Goal: Task Accomplishment & Management: Use online tool/utility

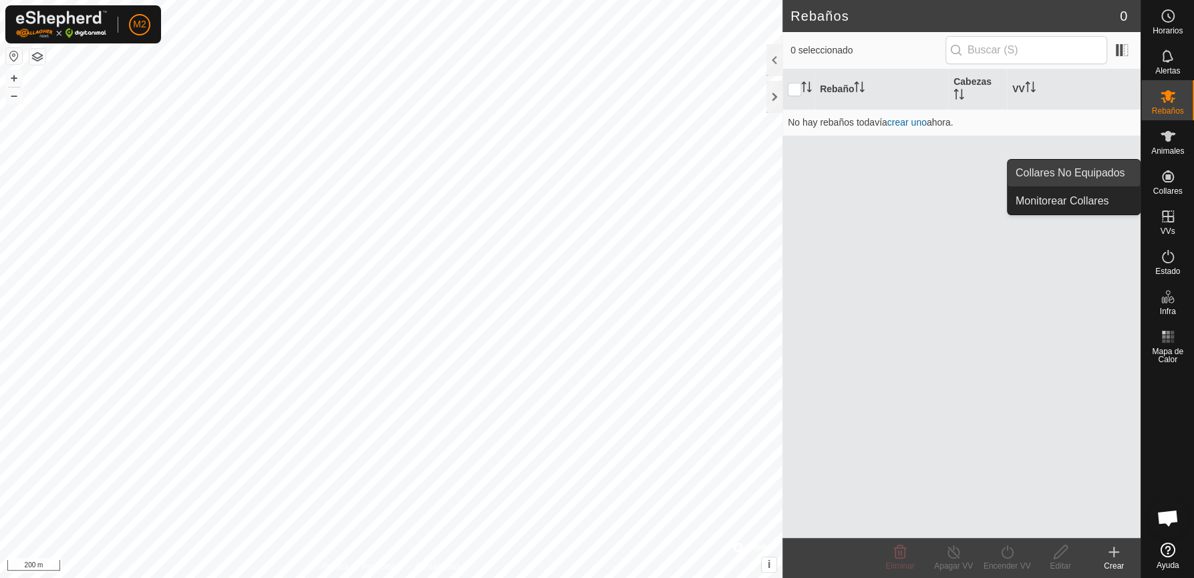
click at [1069, 169] on link "Collares No Equipados" at bounding box center [1074, 173] width 132 height 27
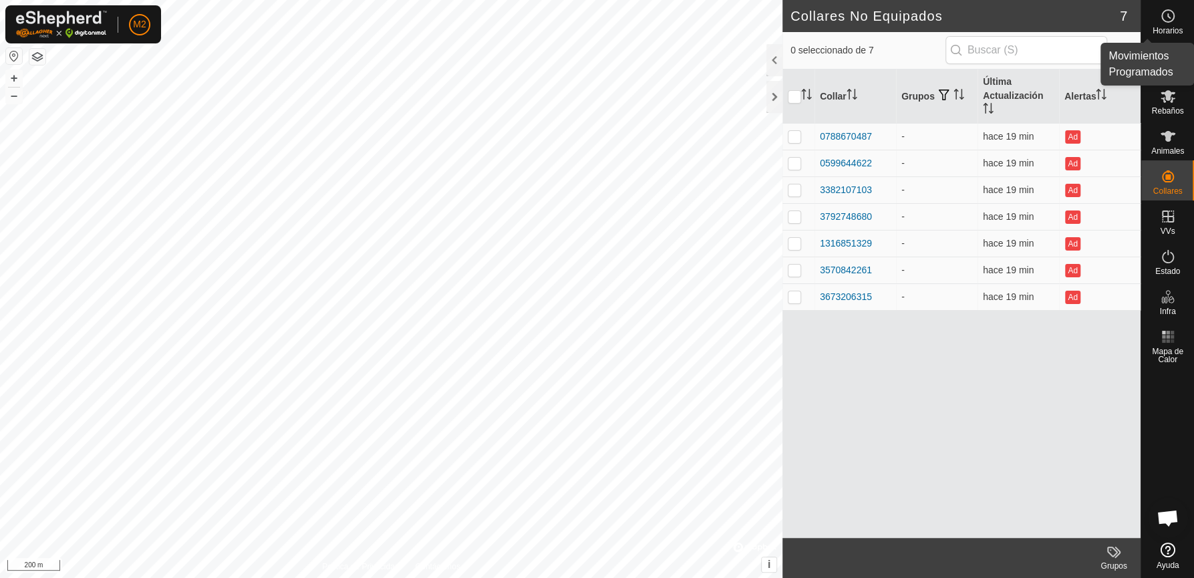
click at [1069, 21] on es-schedule-vp-svg-icon at bounding box center [1168, 15] width 24 height 21
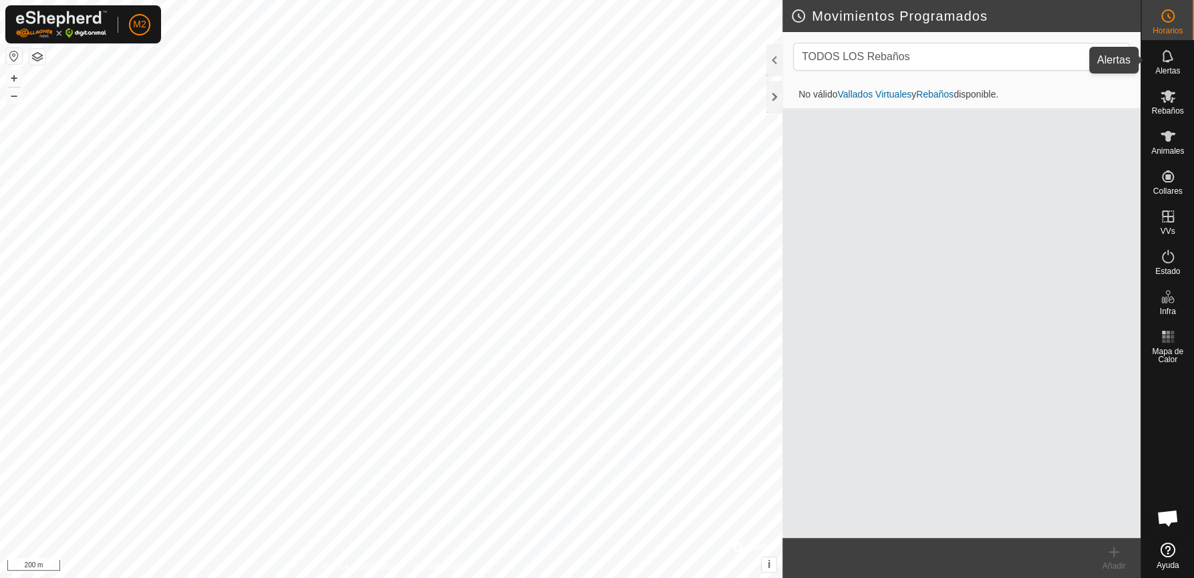
click at [1069, 53] on icon at bounding box center [1168, 56] width 16 height 16
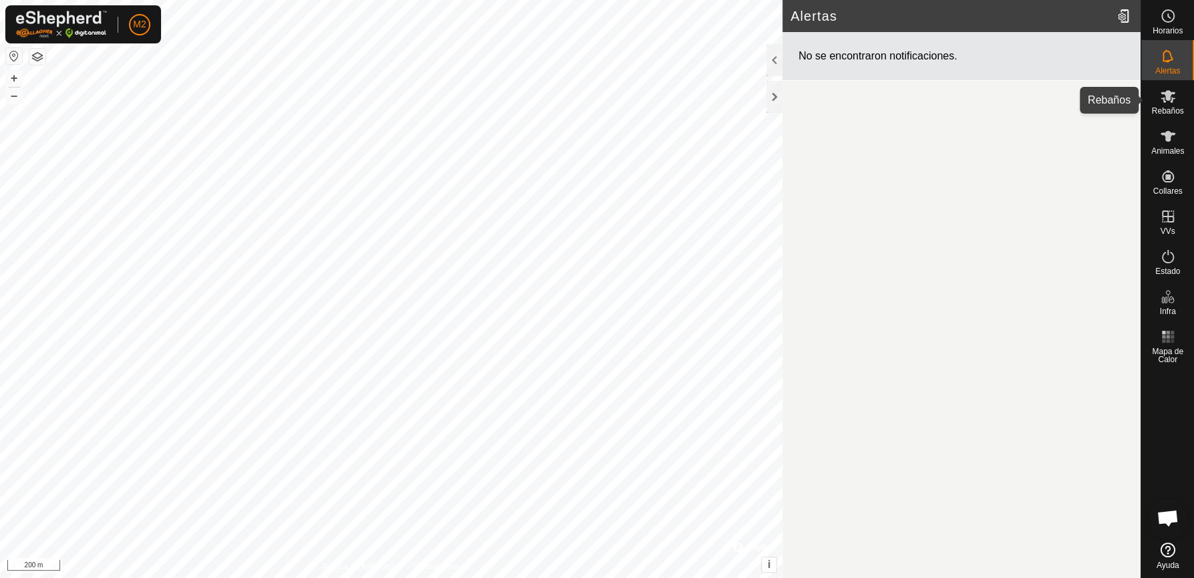
click at [1069, 100] on icon at bounding box center [1168, 96] width 16 height 16
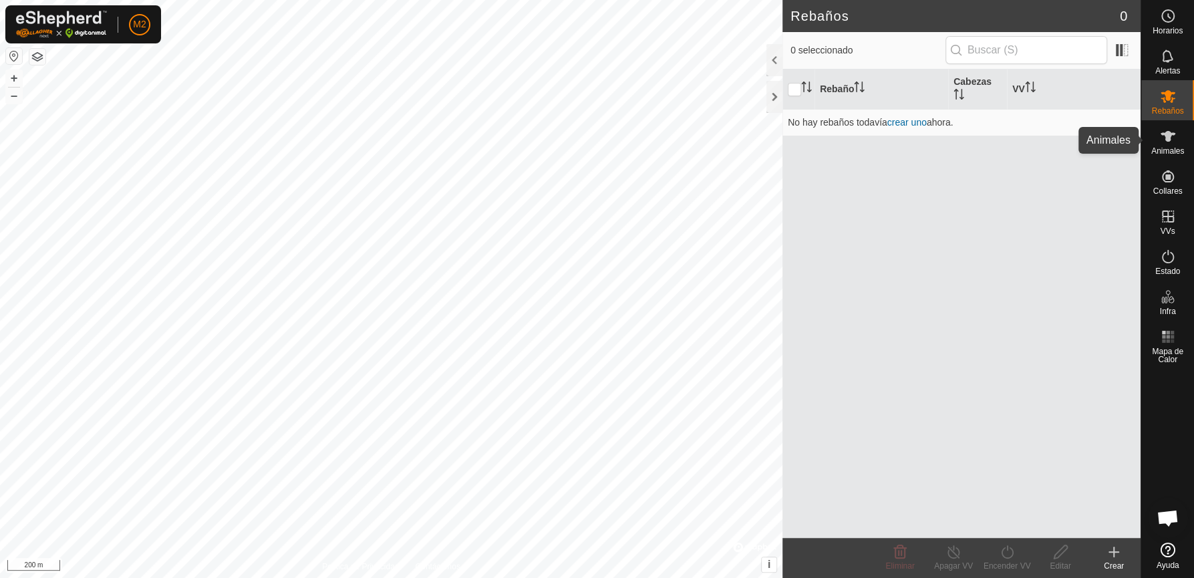
click at [1069, 150] on span "Animales" at bounding box center [1167, 151] width 33 height 8
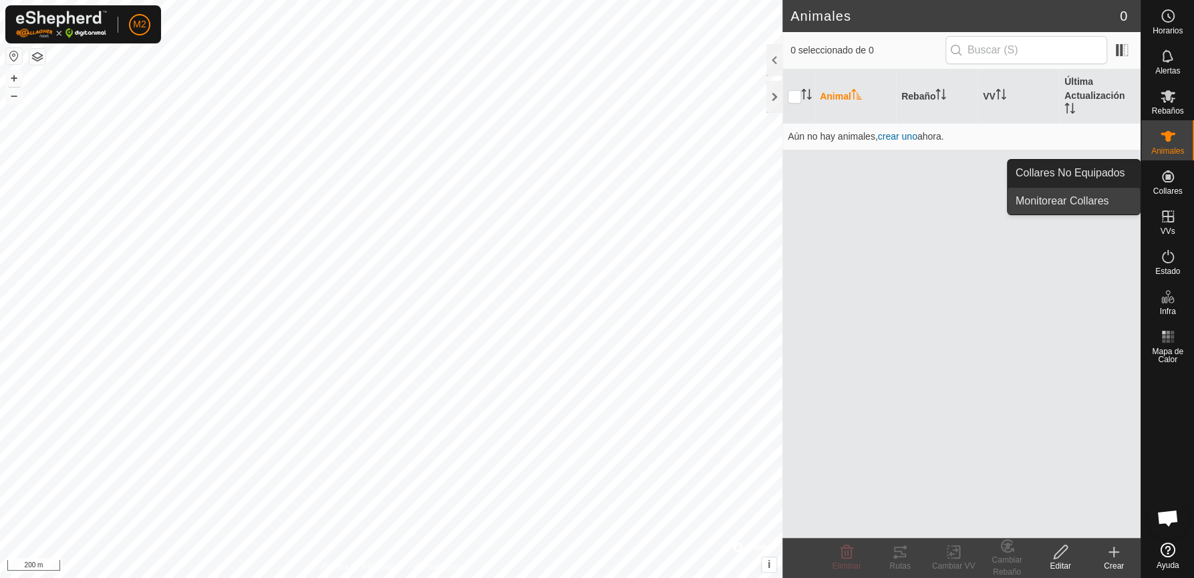
click at [1069, 198] on link "Monitorear Collares" at bounding box center [1074, 201] width 132 height 27
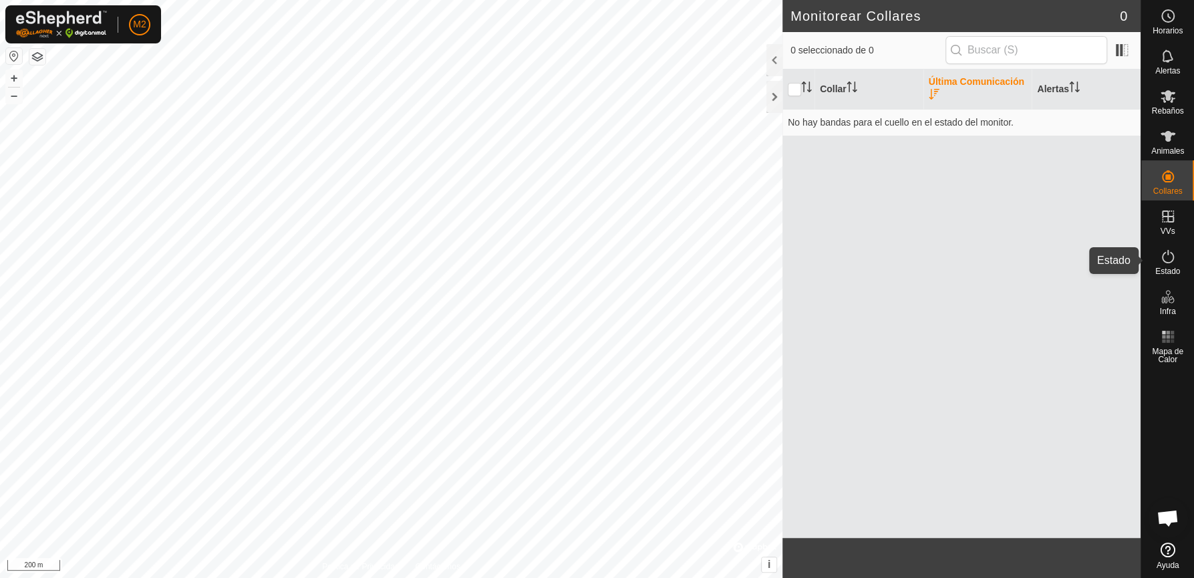
click at [1069, 257] on icon at bounding box center [1168, 257] width 16 height 16
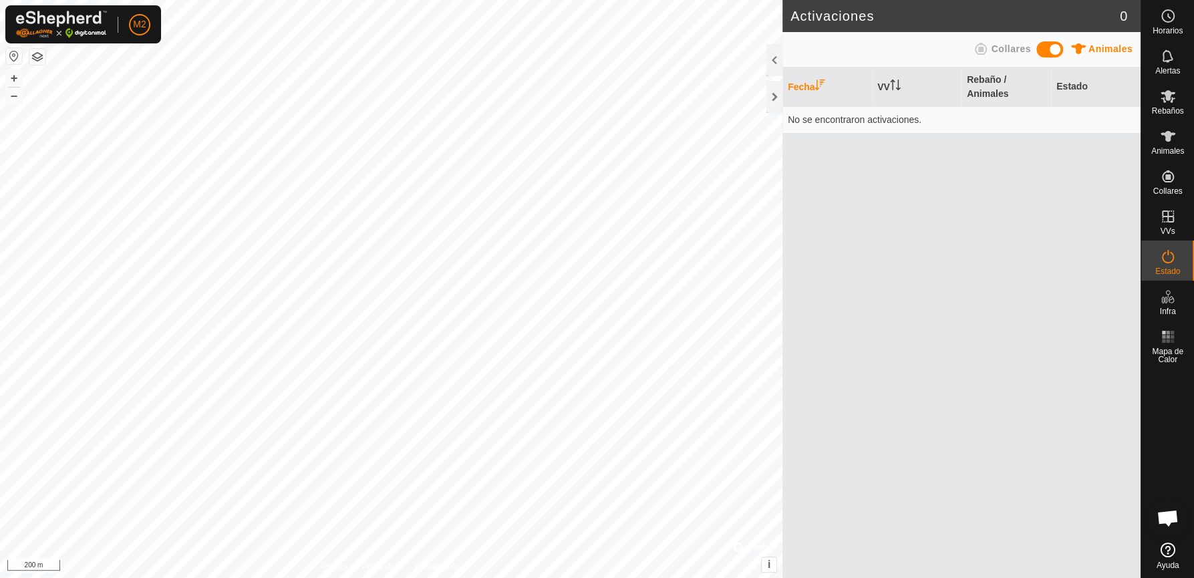
click at [994, 52] on span "Collares" at bounding box center [1010, 48] width 39 height 11
click at [974, 86] on th "Rebaño / Collares" at bounding box center [1007, 86] width 90 height 39
click at [1069, 354] on span "Mapa de Calor" at bounding box center [1168, 356] width 46 height 16
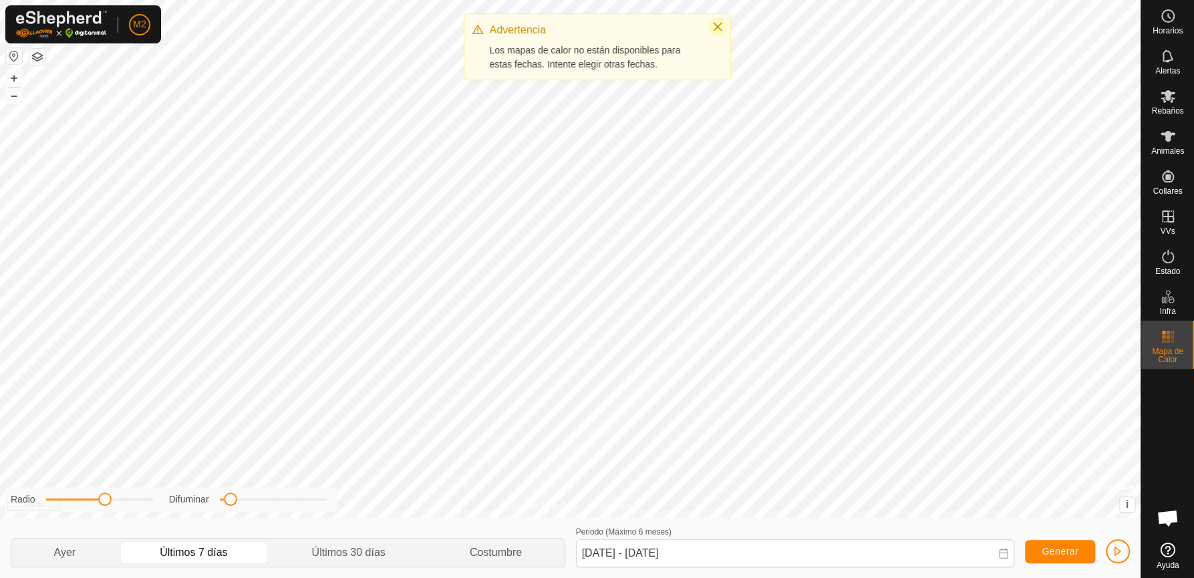
click at [714, 23] on icon "Close" at bounding box center [717, 26] width 11 height 11
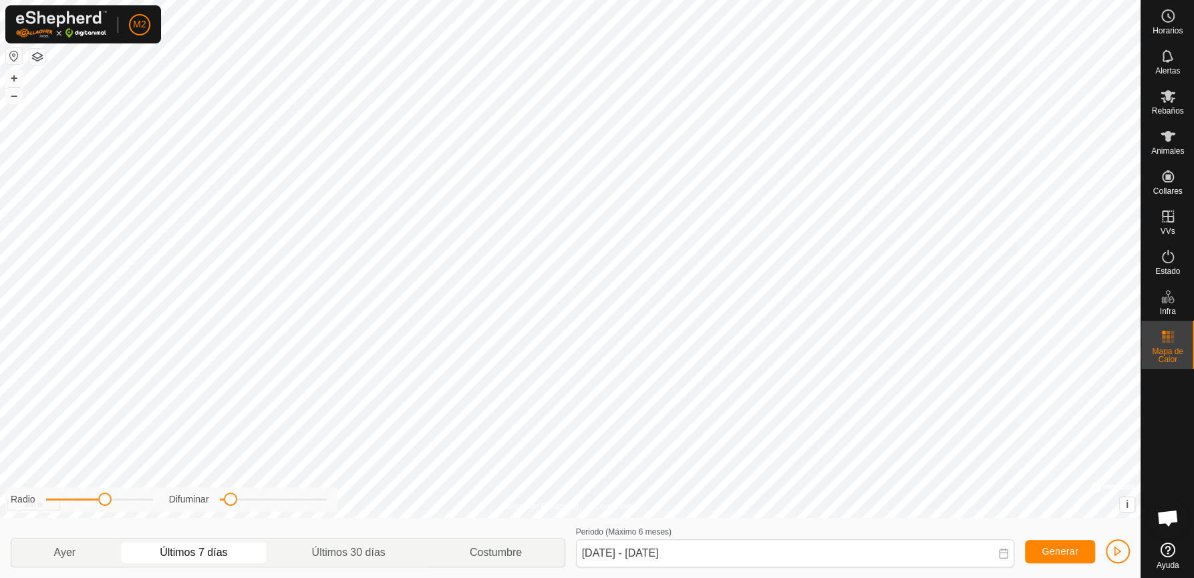
click at [39, 55] on button "button" at bounding box center [37, 57] width 16 height 16
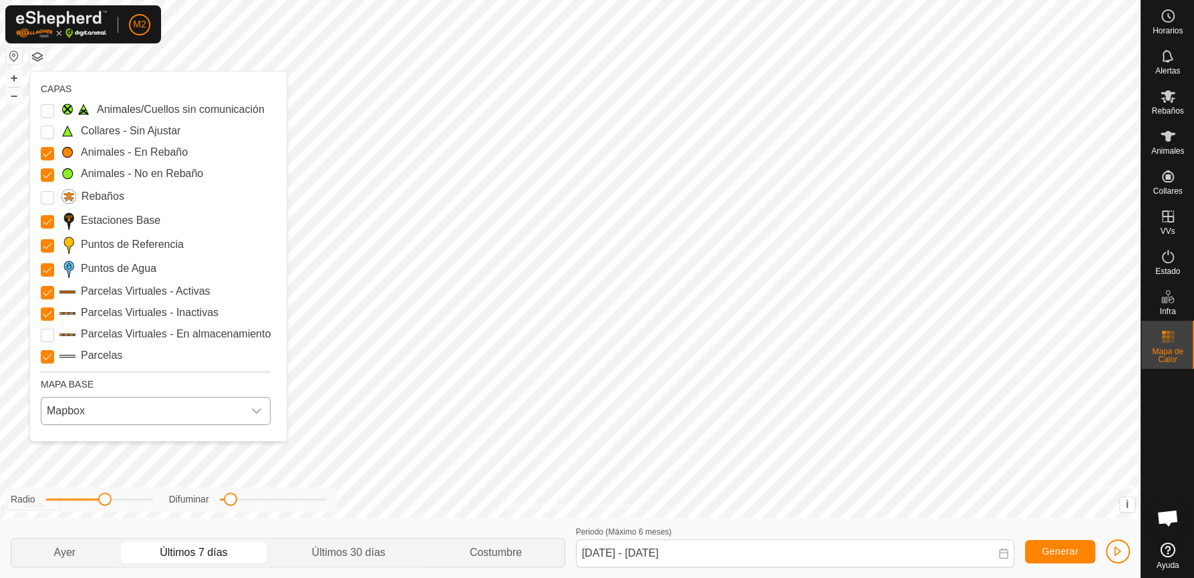
click at [104, 411] on span "Mapbox" at bounding box center [142, 411] width 202 height 27
click at [96, 416] on span "Mapbox" at bounding box center [142, 411] width 202 height 27
click at [92, 438] on li "Azure" at bounding box center [156, 441] width 229 height 27
click at [110, 408] on span "Azure" at bounding box center [142, 411] width 202 height 27
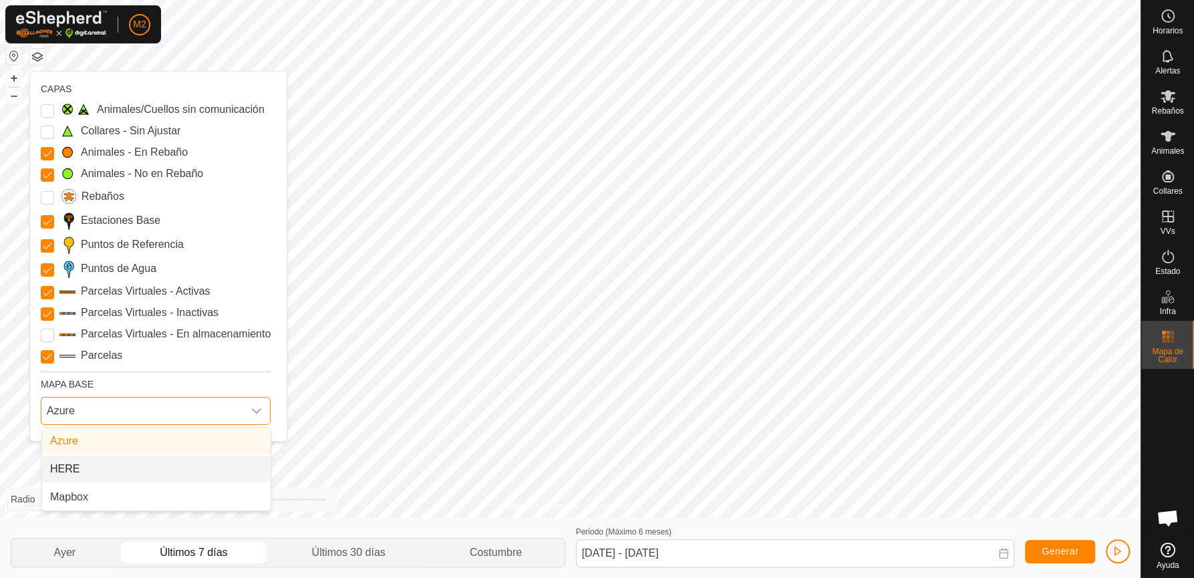
click at [92, 482] on li "HERE" at bounding box center [156, 469] width 229 height 27
click at [128, 406] on span "HERE" at bounding box center [142, 411] width 202 height 27
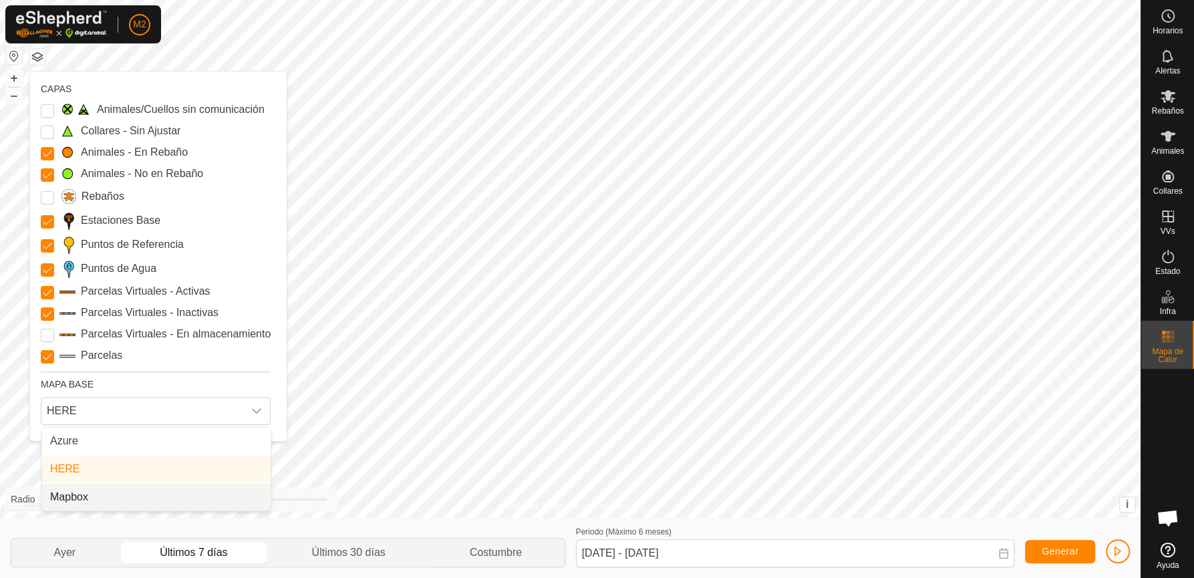
click at [110, 497] on li "Mapbox" at bounding box center [156, 497] width 229 height 27
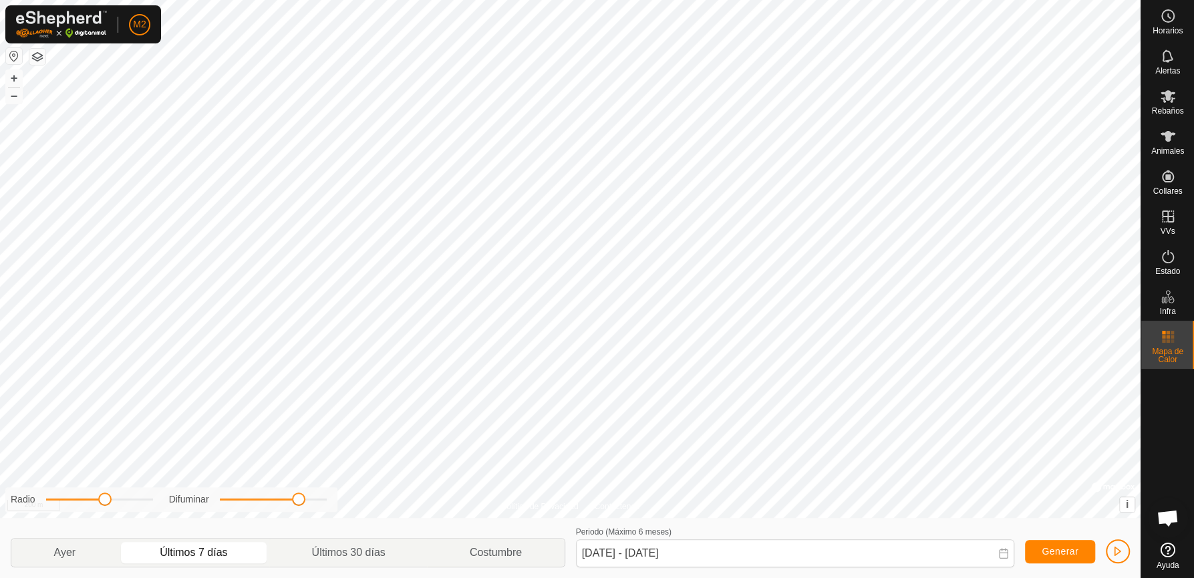
drag, startPoint x: 229, startPoint y: 505, endPoint x: 299, endPoint y: 505, distance: 70.8
click at [299, 505] on span at bounding box center [298, 499] width 13 height 13
drag, startPoint x: 298, startPoint y: 504, endPoint x: 211, endPoint y: 500, distance: 87.0
click at [211, 500] on div "Difuminar" at bounding box center [248, 500] width 158 height 14
drag, startPoint x: 105, startPoint y: 503, endPoint x: 91, endPoint y: 499, distance: 14.6
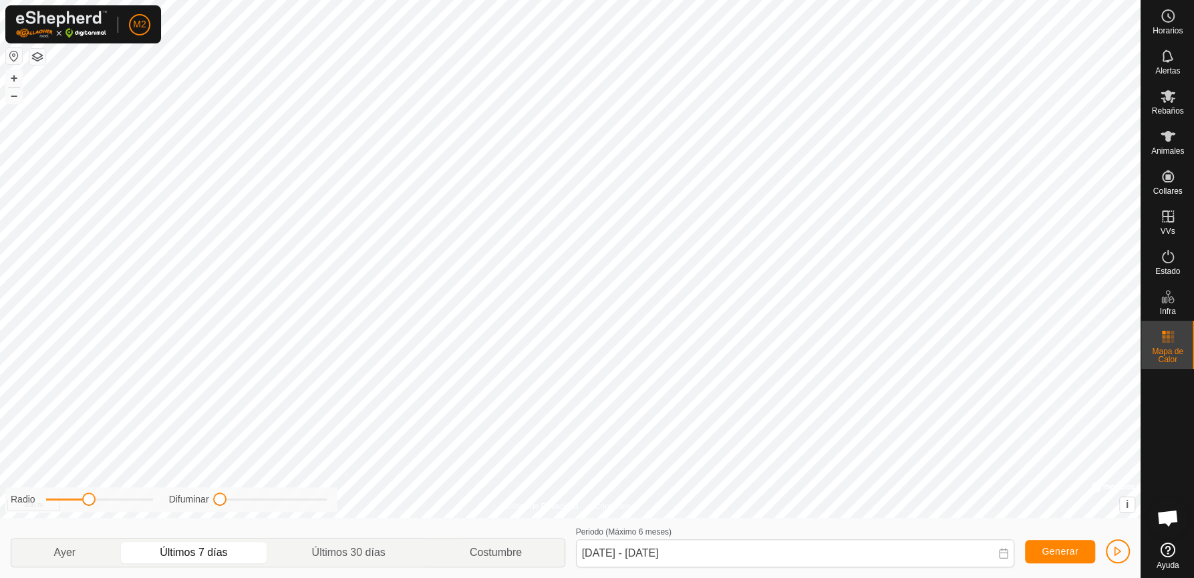
click at [91, 499] on span at bounding box center [88, 499] width 13 height 13
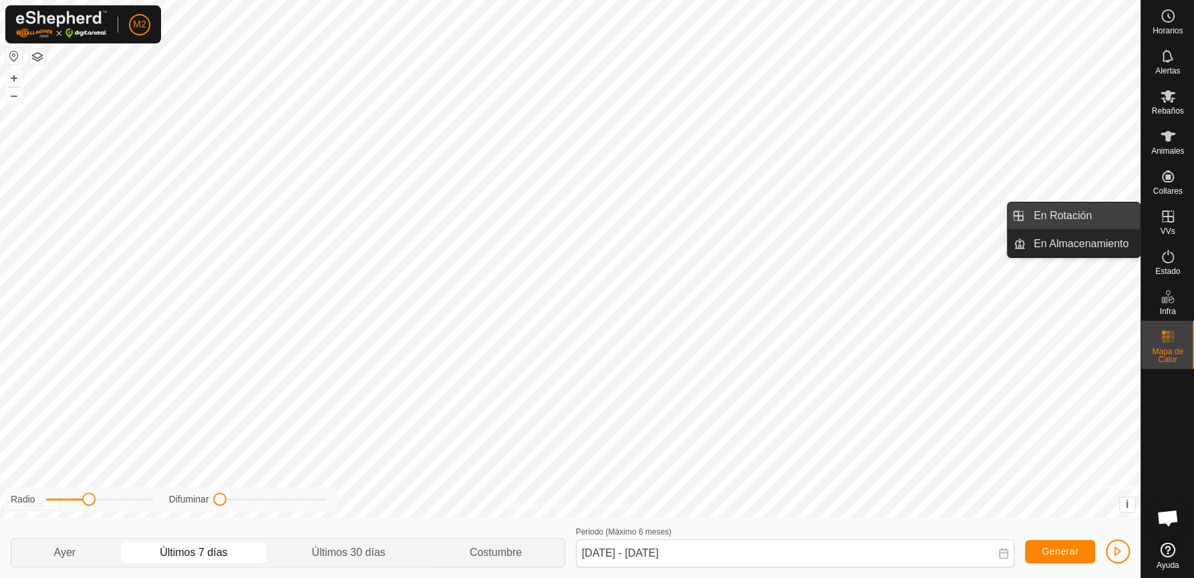
click at [1065, 220] on link "En Rotación" at bounding box center [1083, 215] width 114 height 27
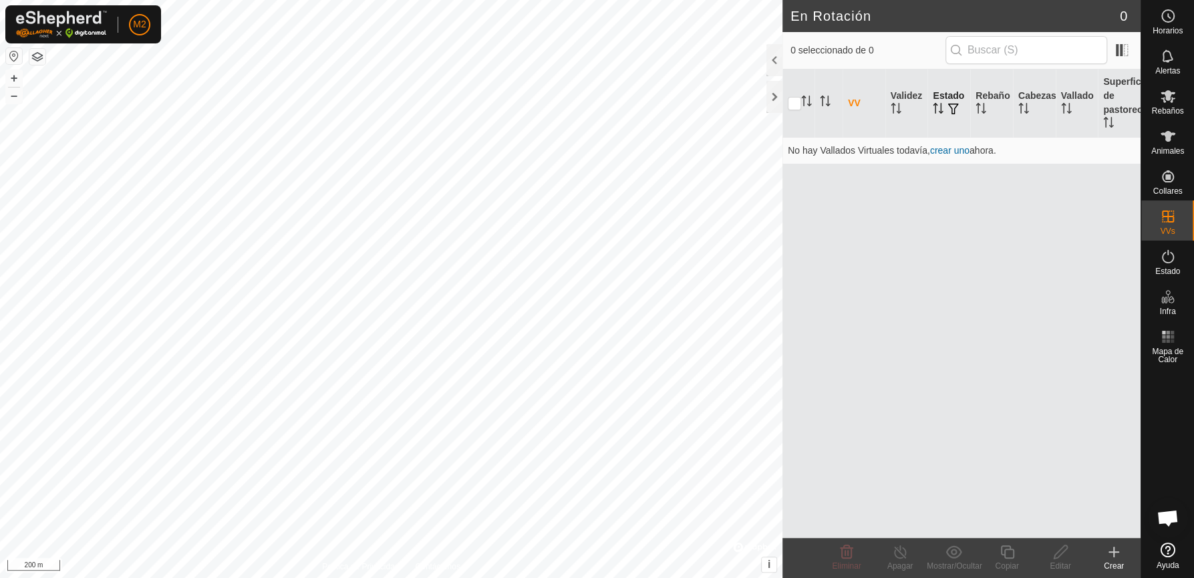
click at [966, 122] on th "Estado" at bounding box center [949, 104] width 43 height 68
click at [1069, 10] on circle at bounding box center [1168, 16] width 12 height 12
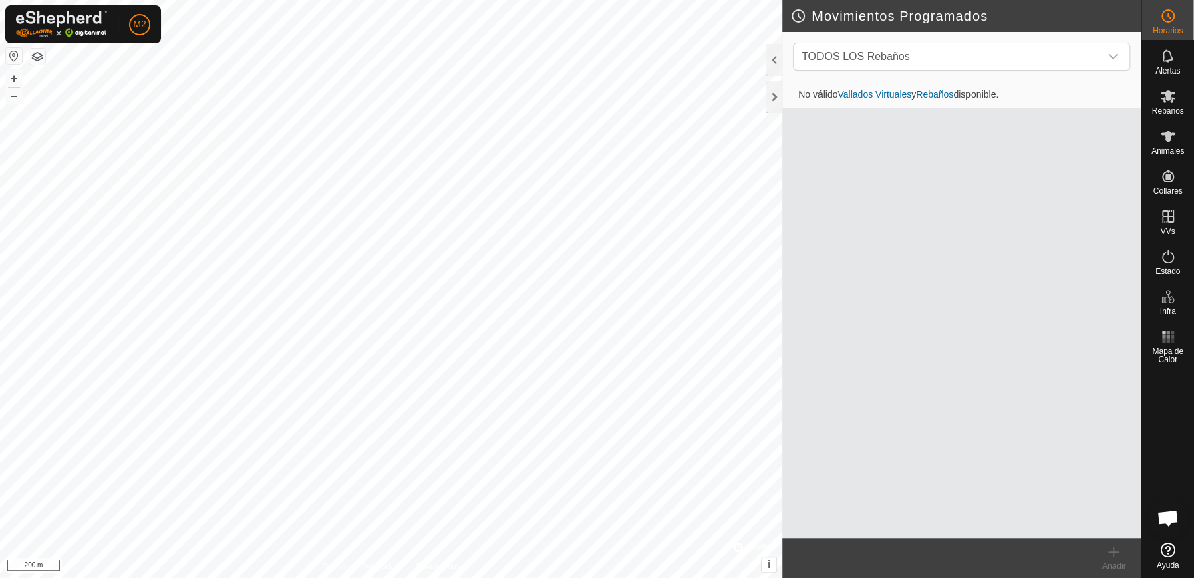
click at [888, 94] on link "Vallados Virtuales" at bounding box center [874, 94] width 74 height 11
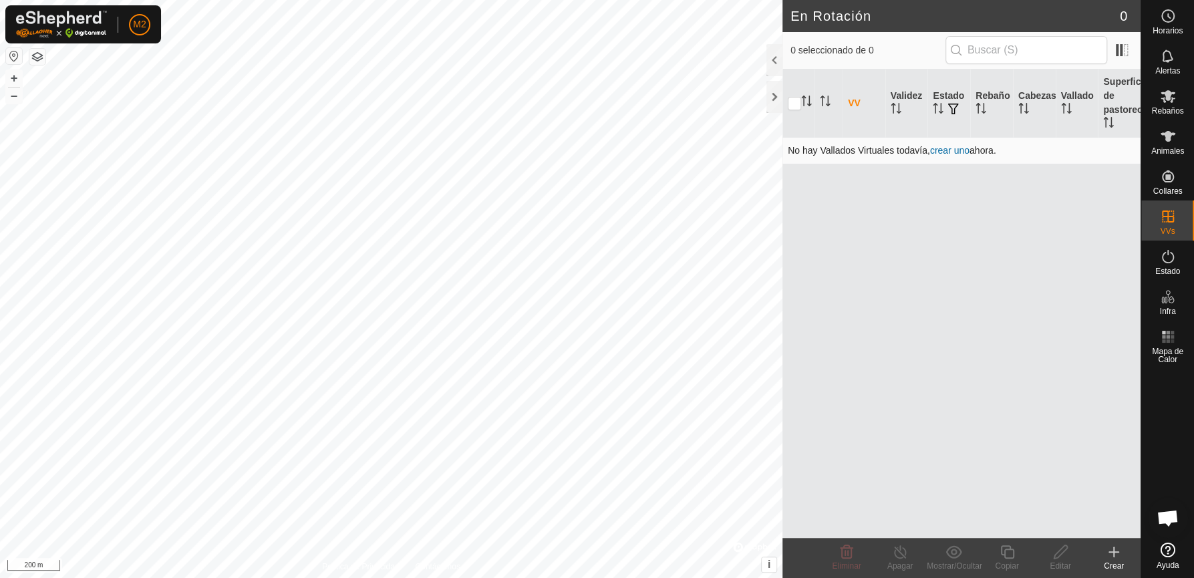
click at [944, 150] on link "crear uno" at bounding box center [949, 150] width 39 height 11
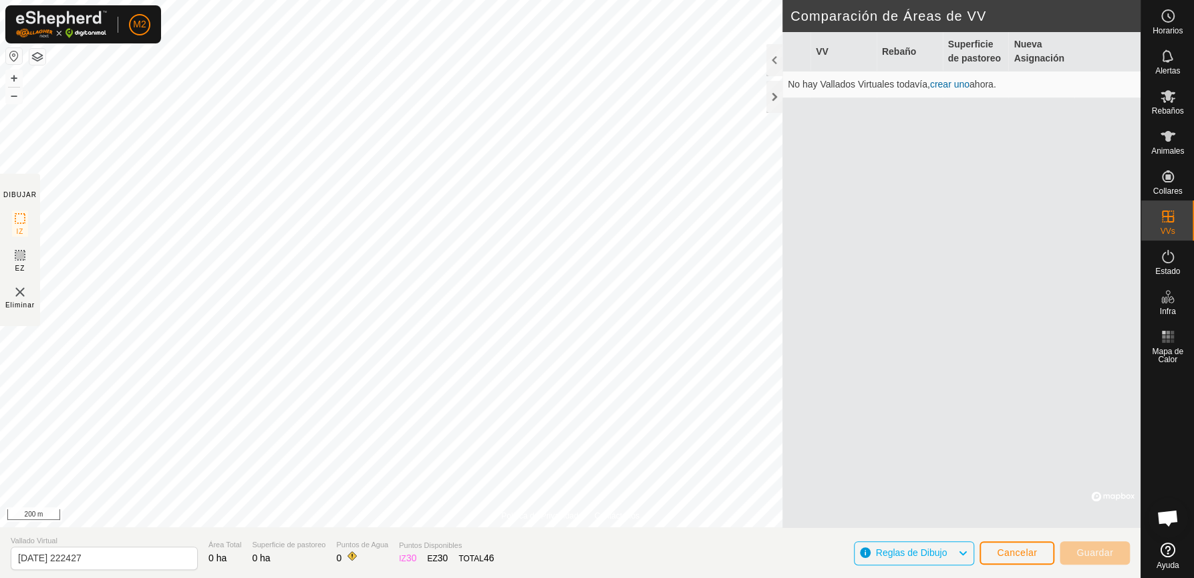
click at [953, 82] on link "crear uno" at bounding box center [949, 84] width 39 height 11
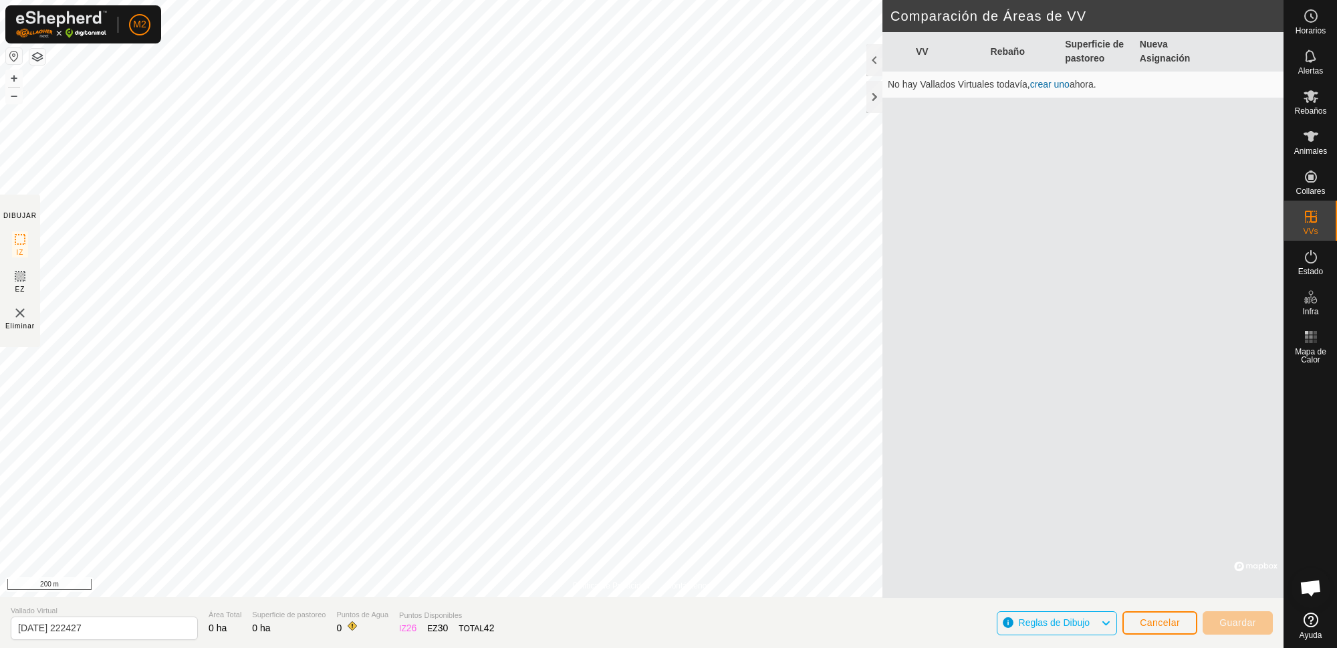
click at [22, 314] on img at bounding box center [20, 313] width 16 height 16
click at [19, 307] on img at bounding box center [20, 313] width 16 height 16
click at [17, 311] on img at bounding box center [20, 313] width 16 height 16
click at [19, 240] on icon at bounding box center [20, 239] width 16 height 16
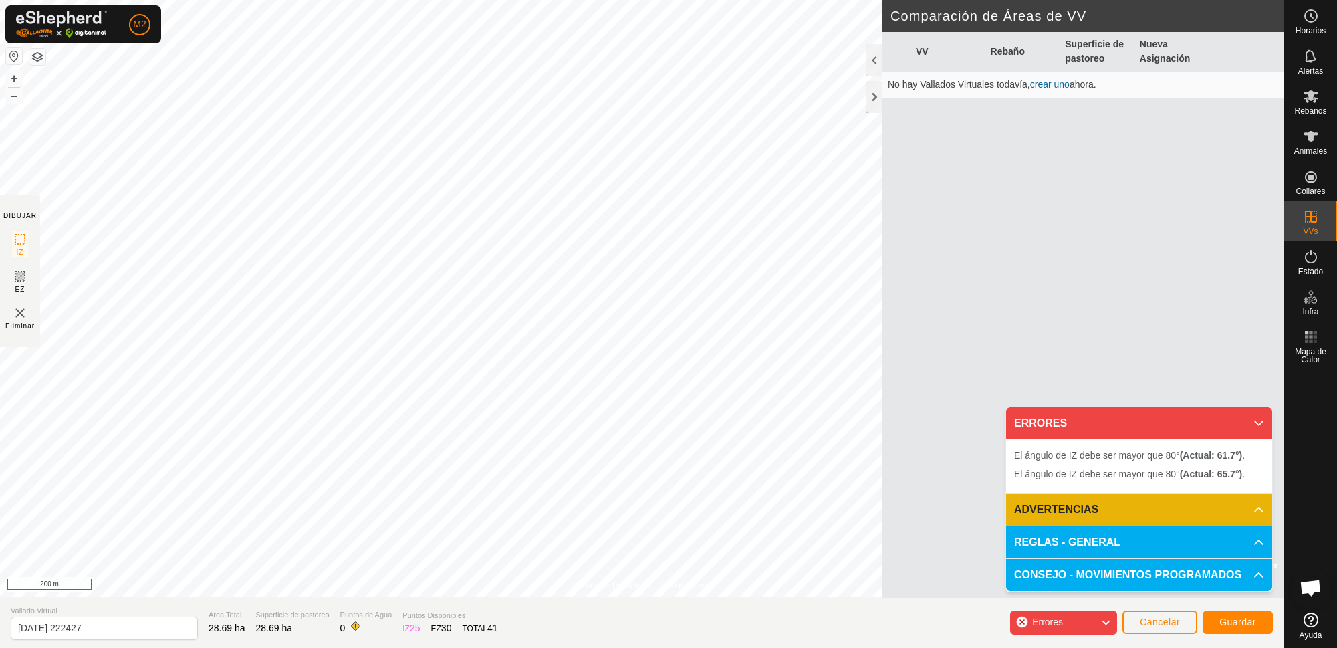
click at [1069, 517] on p-accordion-header "REGLAS - GENERAL" at bounding box center [1139, 542] width 266 height 32
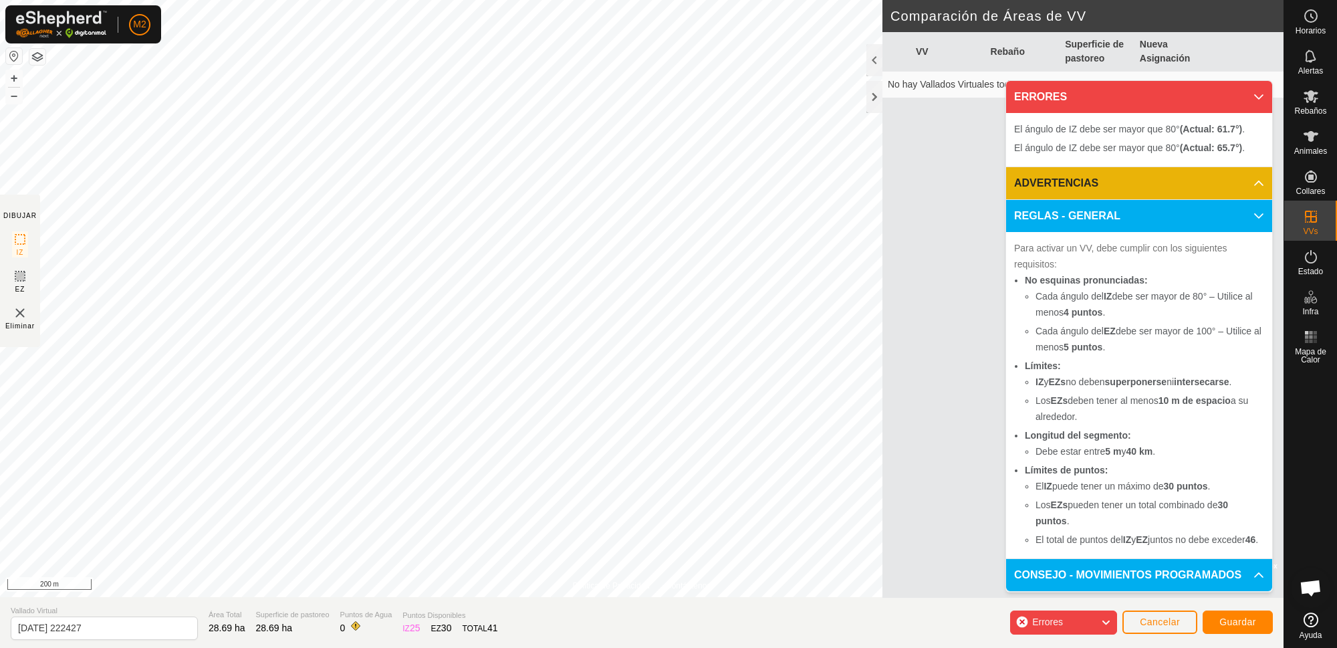
scroll to position [32, 0]
click at [1069, 517] on p-accordion-header "CONSEJO - MOVIMIENTOS PROGRAMADOS" at bounding box center [1139, 575] width 266 height 32
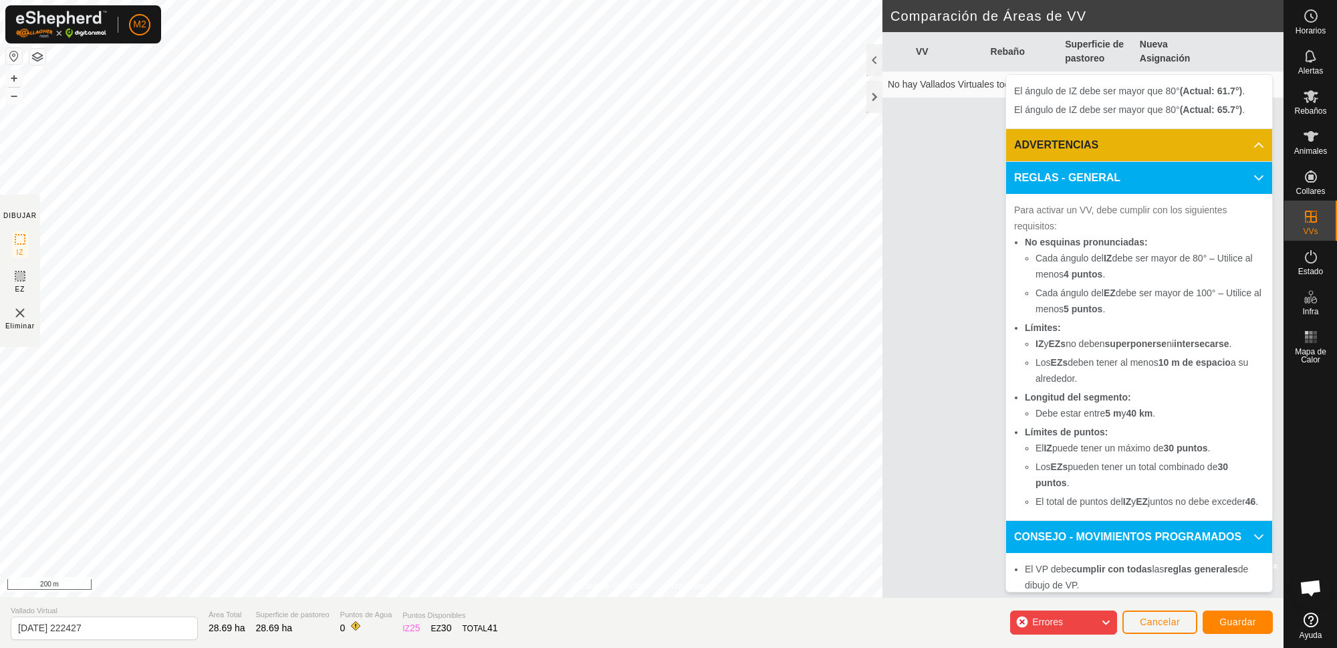
click at [1069, 517] on p-accordion-header "CONSEJO - MOVIMIENTOS PROGRAMADOS" at bounding box center [1139, 537] width 266 height 32
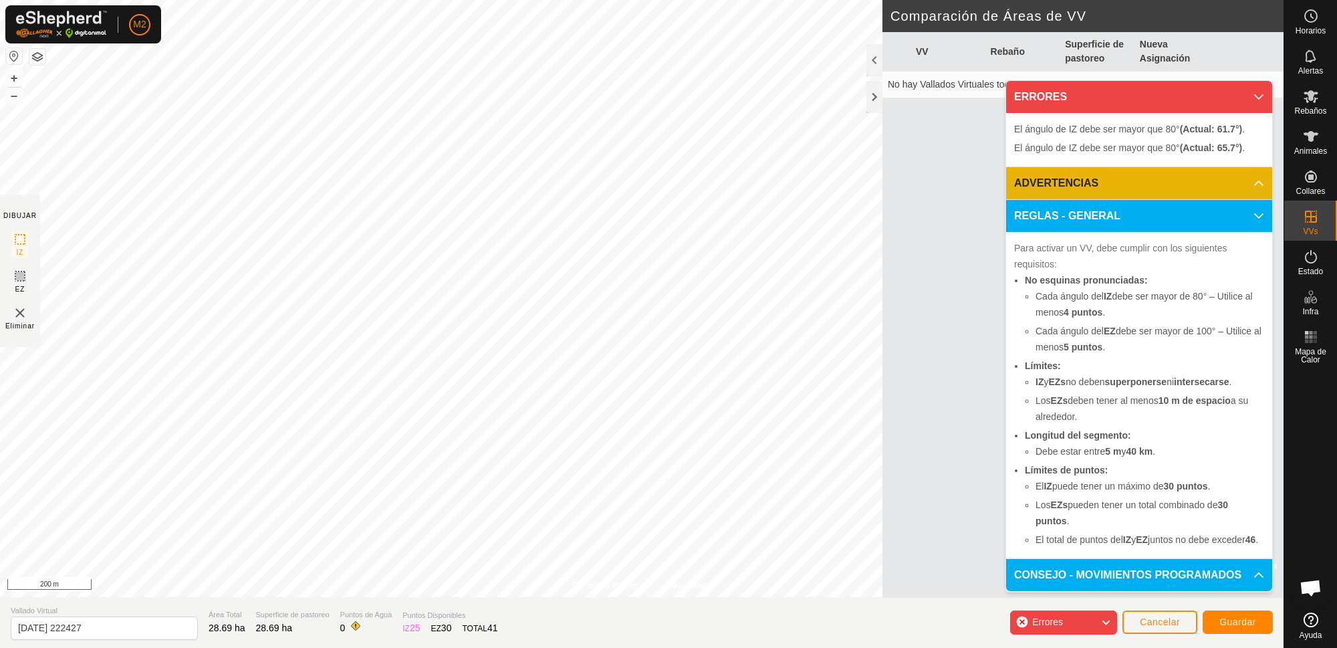
click at [1069, 517] on p-accordion-header "CONSEJO - MOVIMIENTOS PROGRAMADOS" at bounding box center [1139, 575] width 266 height 32
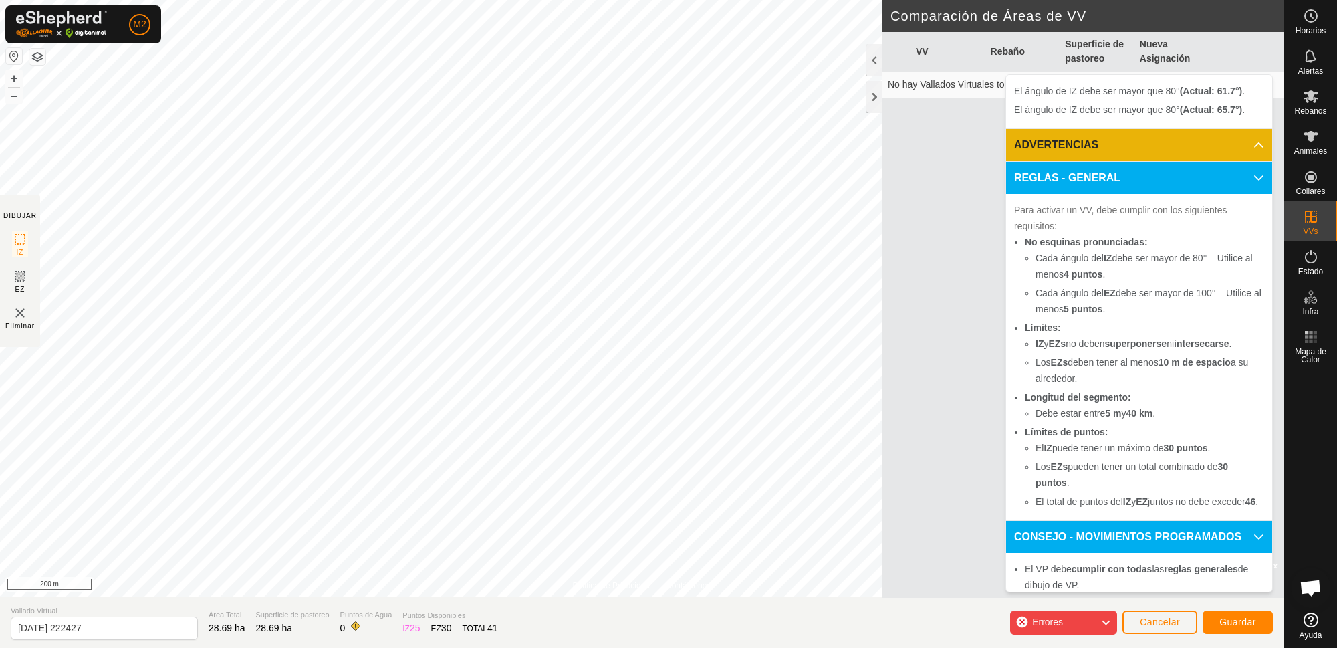
click at [1069, 517] on p-accordion-header "CONSEJO - MOVIMIENTOS PROGRAMADOS" at bounding box center [1139, 537] width 266 height 32
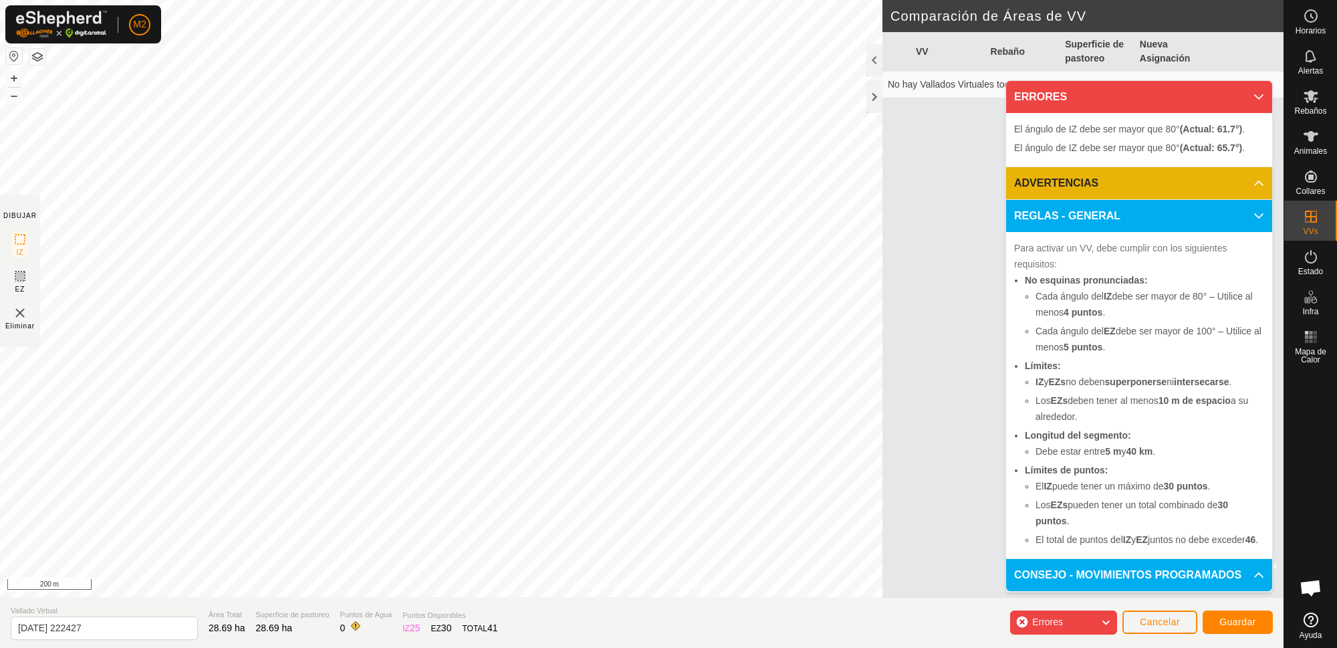
click at [1069, 517] on p-accordion-header "CONSEJO - MOVIMIENTOS PROGRAMADOS" at bounding box center [1139, 575] width 266 height 32
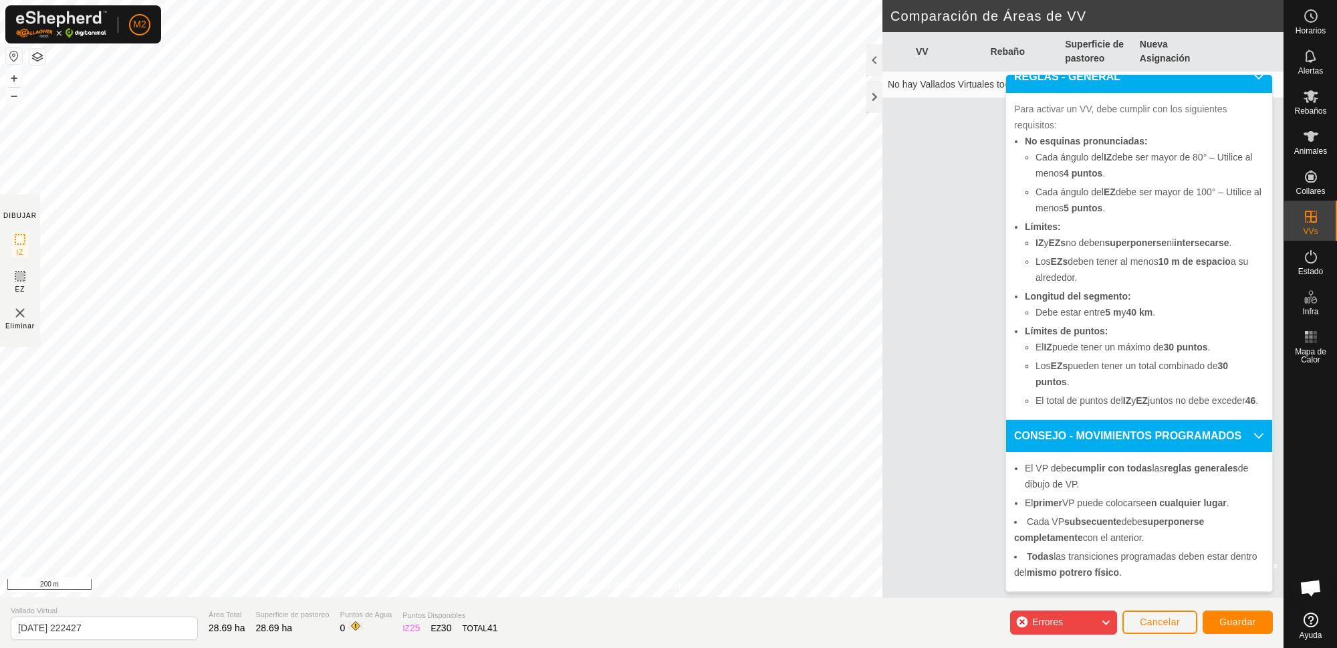
scroll to position [172, 0]
click at [16, 315] on img at bounding box center [20, 313] width 16 height 16
click at [14, 56] on button "button" at bounding box center [14, 56] width 16 height 16
click at [17, 63] on button "button" at bounding box center [14, 56] width 16 height 16
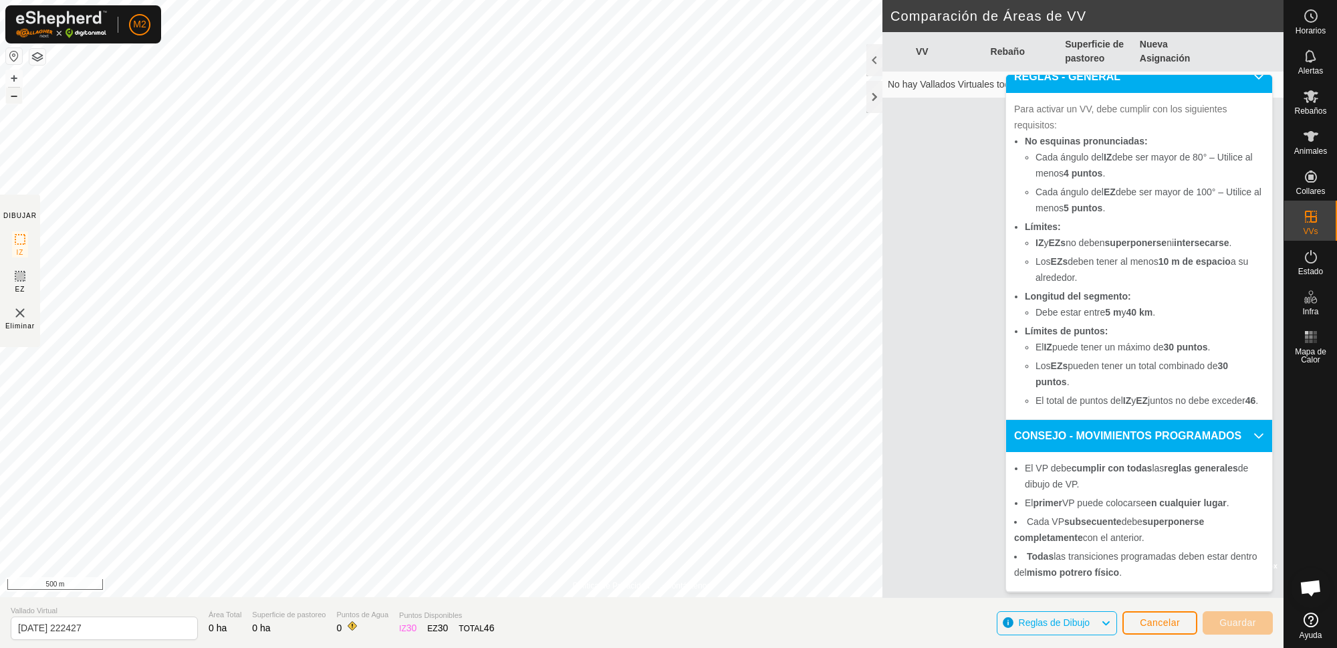
click at [14, 96] on button "–" at bounding box center [14, 96] width 16 height 16
click at [13, 77] on button "+" at bounding box center [14, 78] width 16 height 16
click at [16, 78] on button "+" at bounding box center [14, 78] width 16 height 16
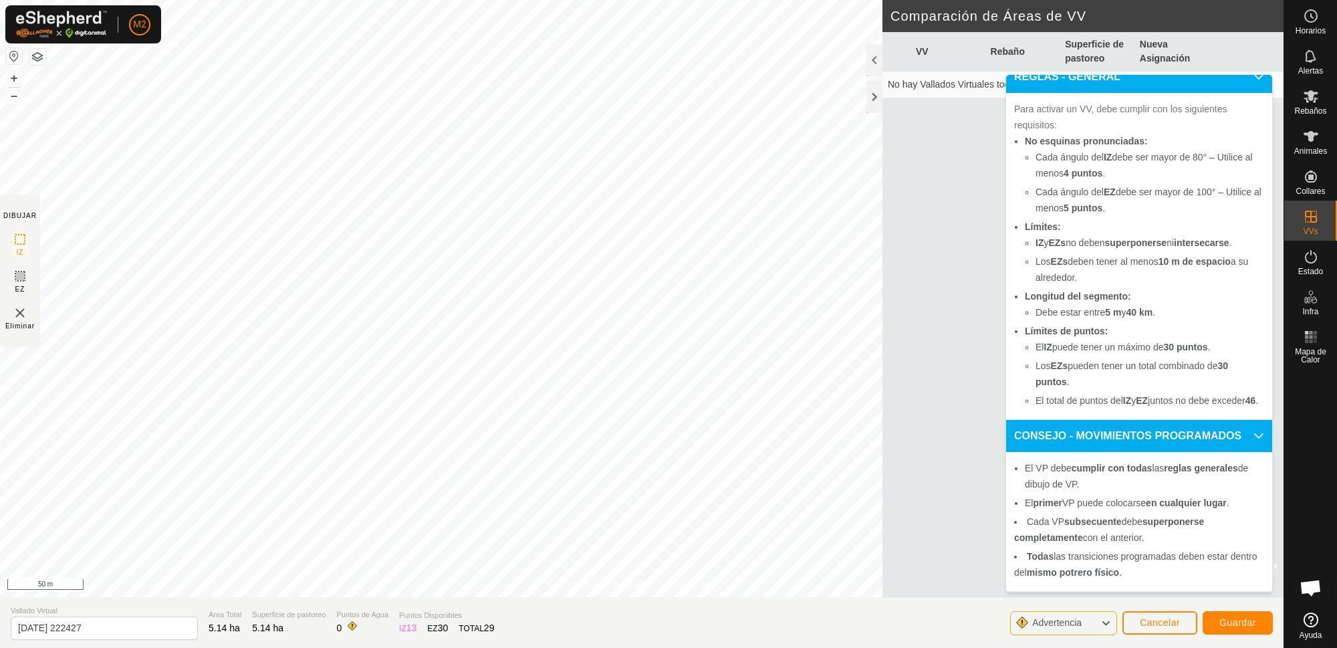
scroll to position [0, 0]
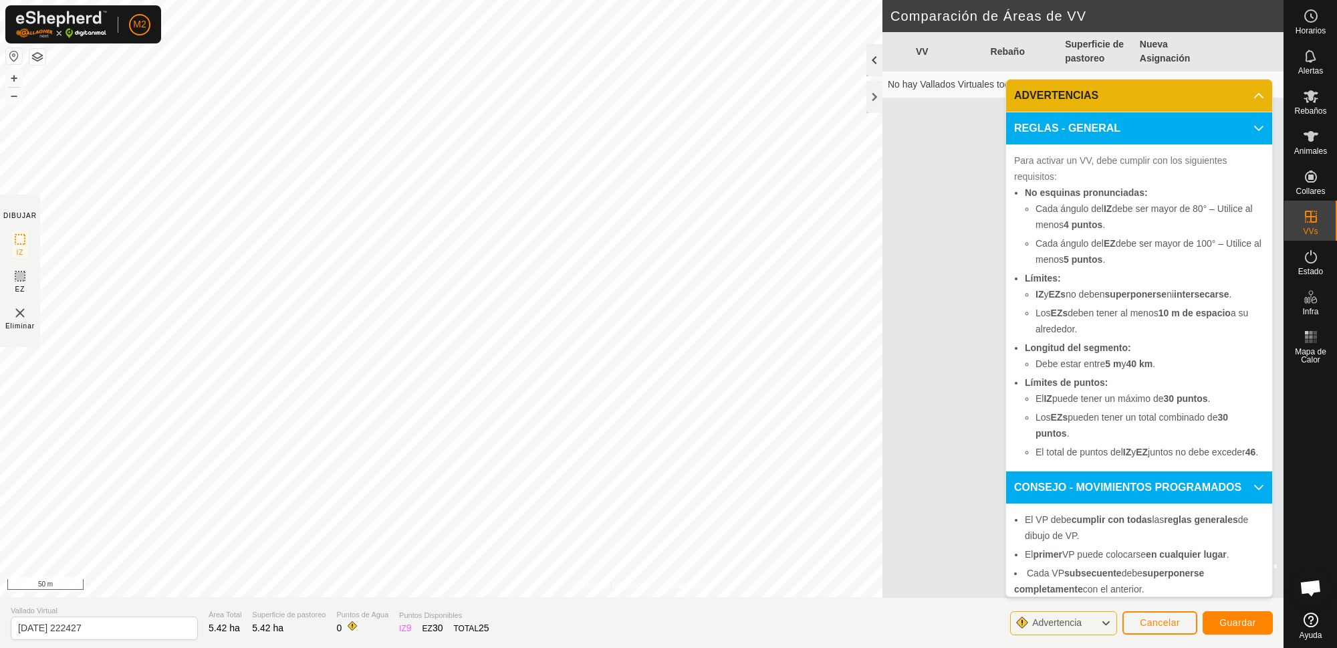
click at [876, 60] on div at bounding box center [874, 60] width 16 height 32
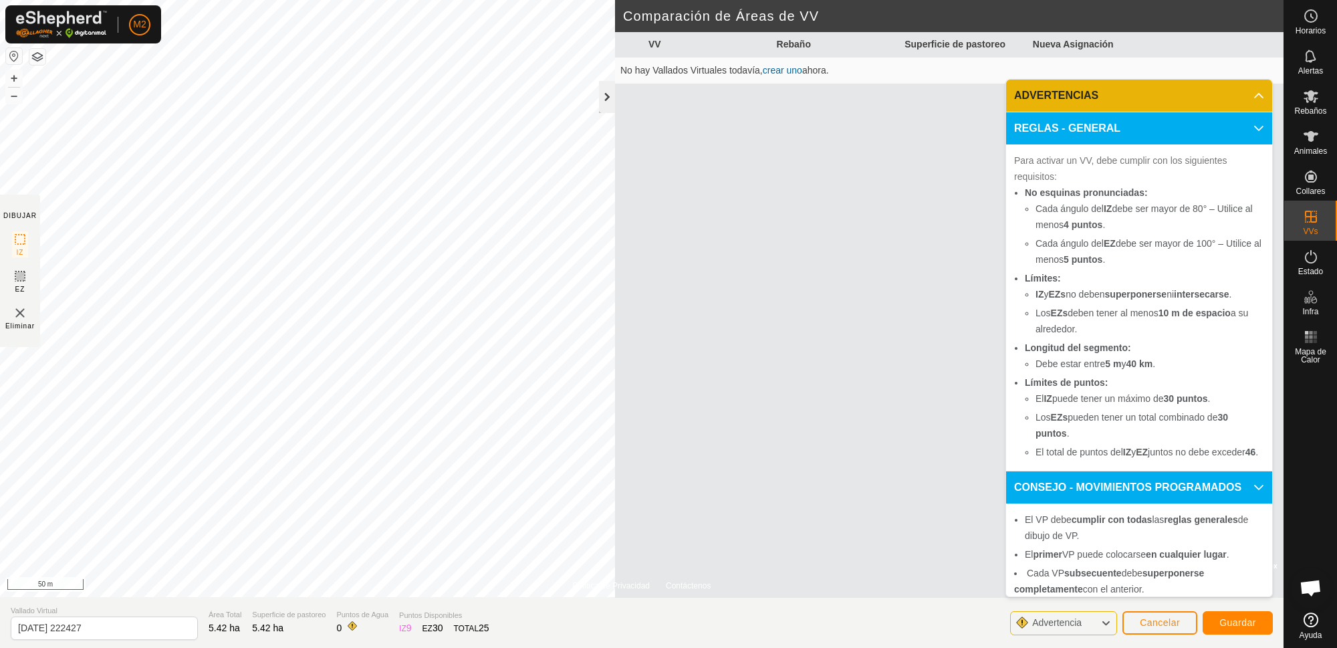
click at [608, 94] on div at bounding box center [607, 97] width 16 height 32
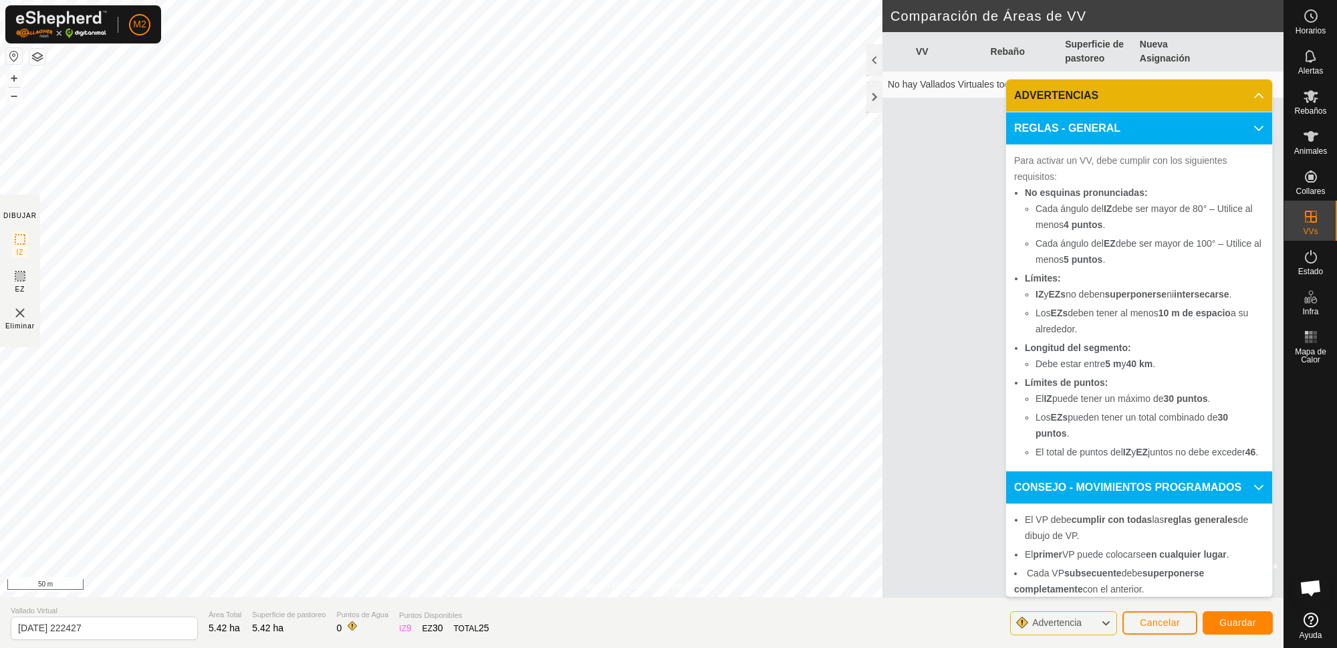
click at [1069, 517] on icon at bounding box center [1105, 622] width 11 height 17
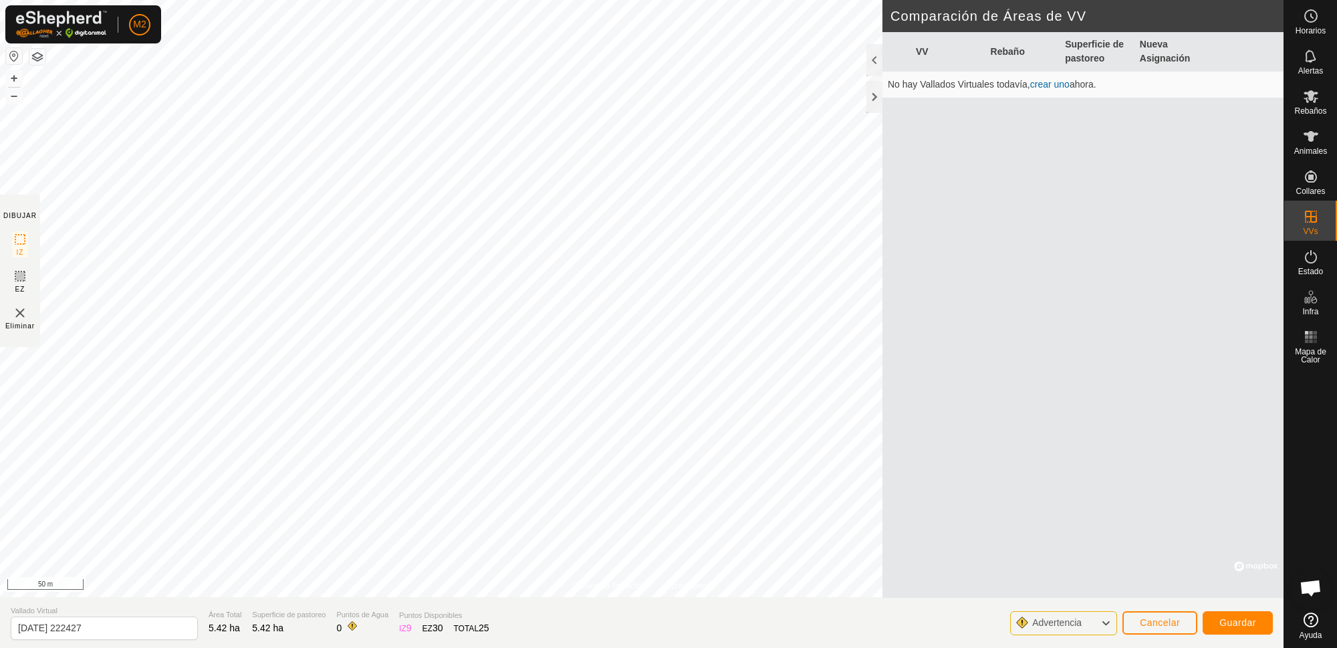
click at [1069, 517] on icon at bounding box center [1105, 622] width 11 height 17
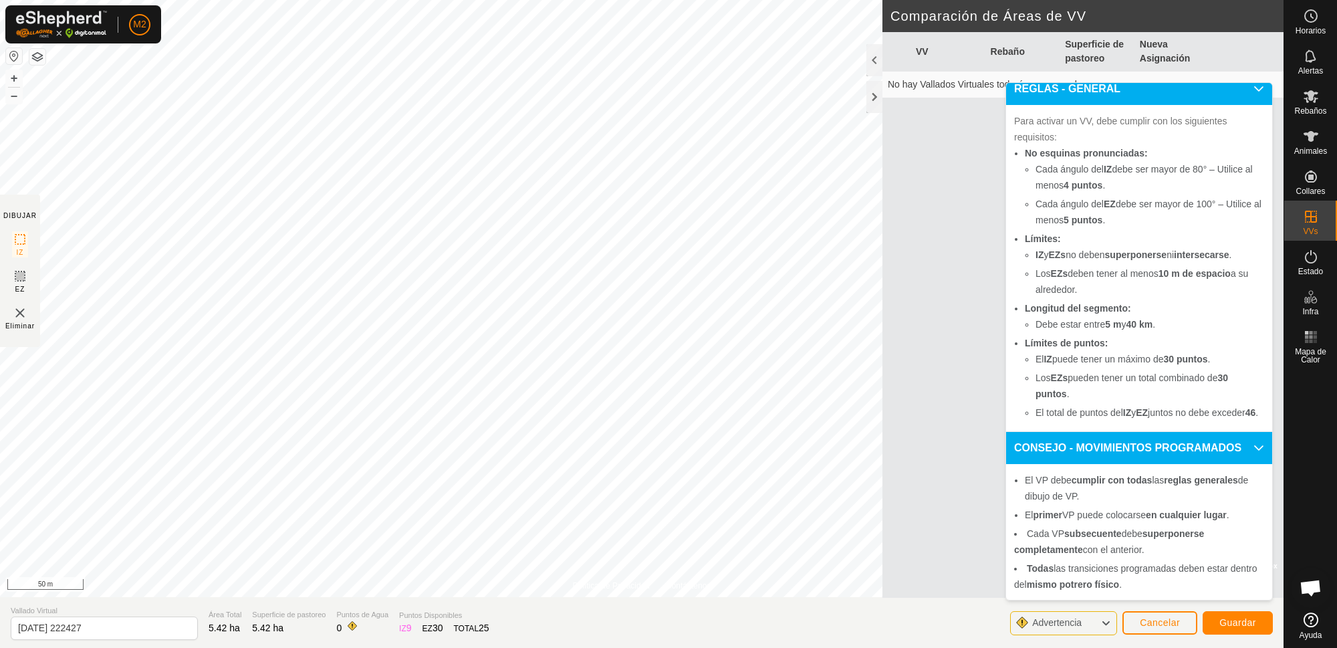
scroll to position [121, 0]
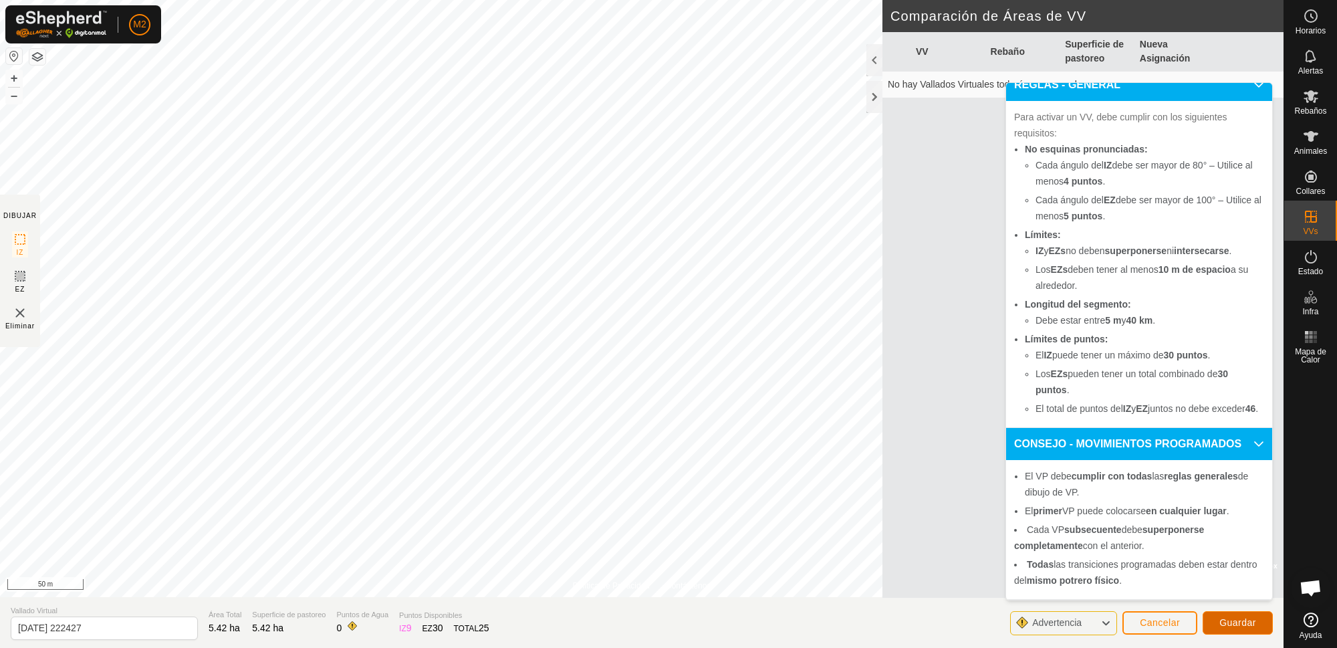
click at [1069, 517] on button "Guardar" at bounding box center [1237, 622] width 70 height 23
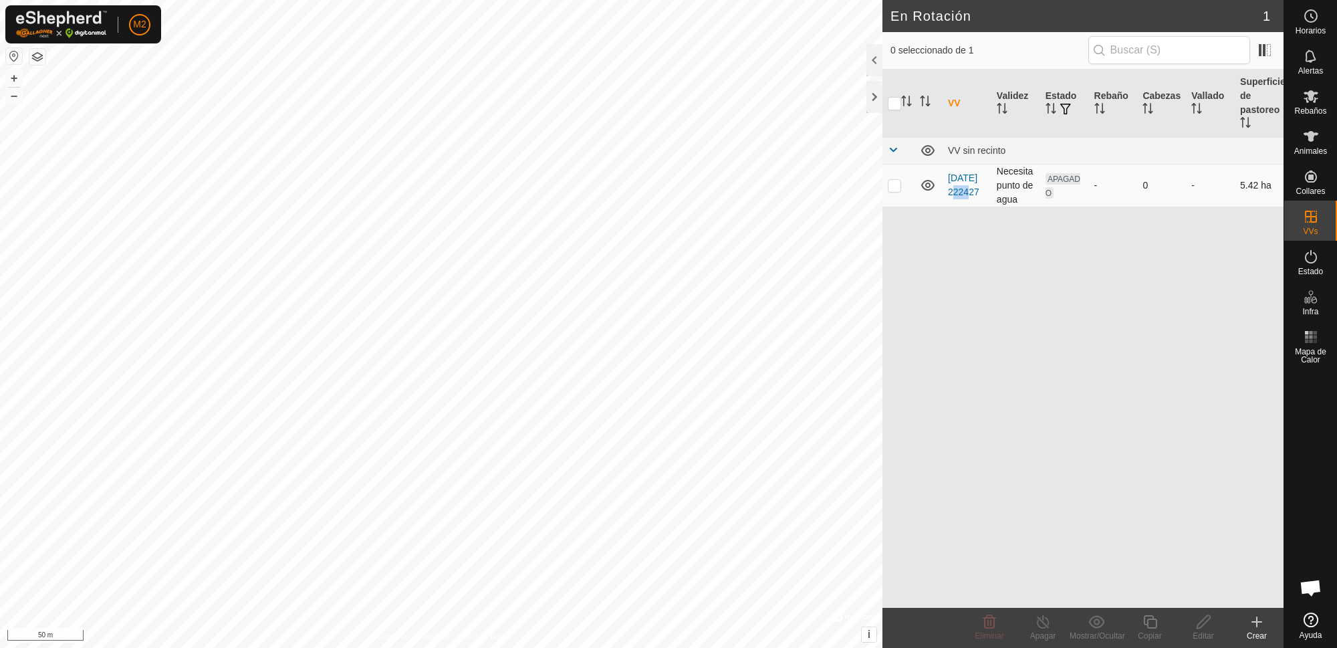
drag, startPoint x: 979, startPoint y: 186, endPoint x: 986, endPoint y: 177, distance: 11.0
click at [986, 177] on td "[DATE] 222427" at bounding box center [966, 185] width 49 height 43
drag, startPoint x: 949, startPoint y: 194, endPoint x: 953, endPoint y: 184, distance: 10.2
click at [953, 184] on td "[DATE] 222427" at bounding box center [966, 185] width 49 height 43
click at [926, 186] on icon at bounding box center [927, 185] width 13 height 11
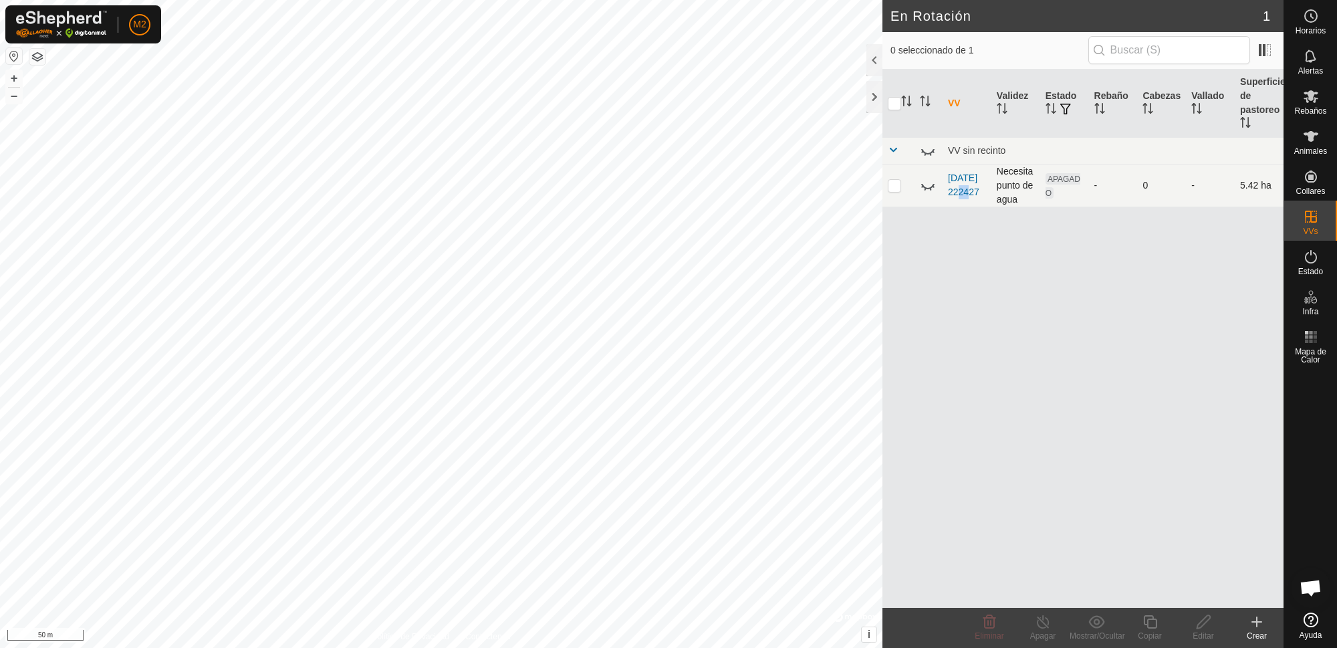
click at [926, 186] on icon at bounding box center [928, 185] width 16 height 16
click at [926, 186] on icon at bounding box center [927, 185] width 13 height 11
click at [926, 186] on icon at bounding box center [928, 185] width 16 height 16
click at [889, 187] on p-checkbox at bounding box center [893, 185] width 13 height 11
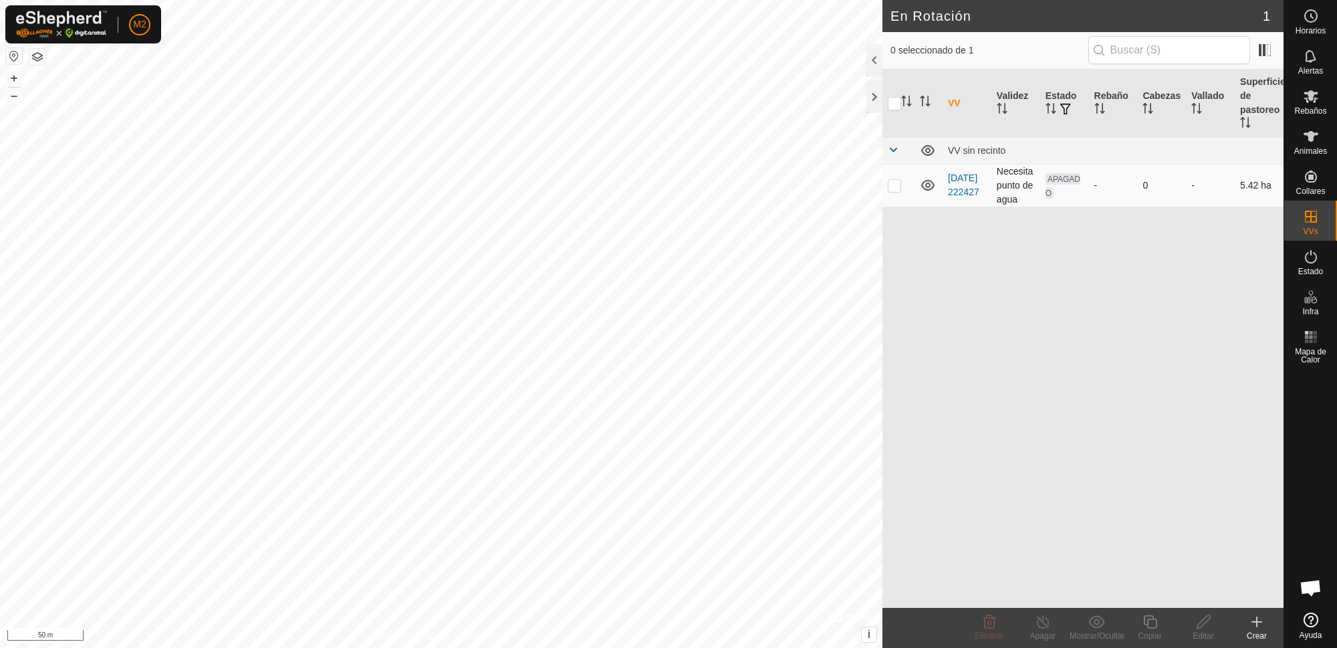
checkbox input "true"
click at [885, 188] on td at bounding box center [898, 185] width 32 height 43
checkbox input "true"
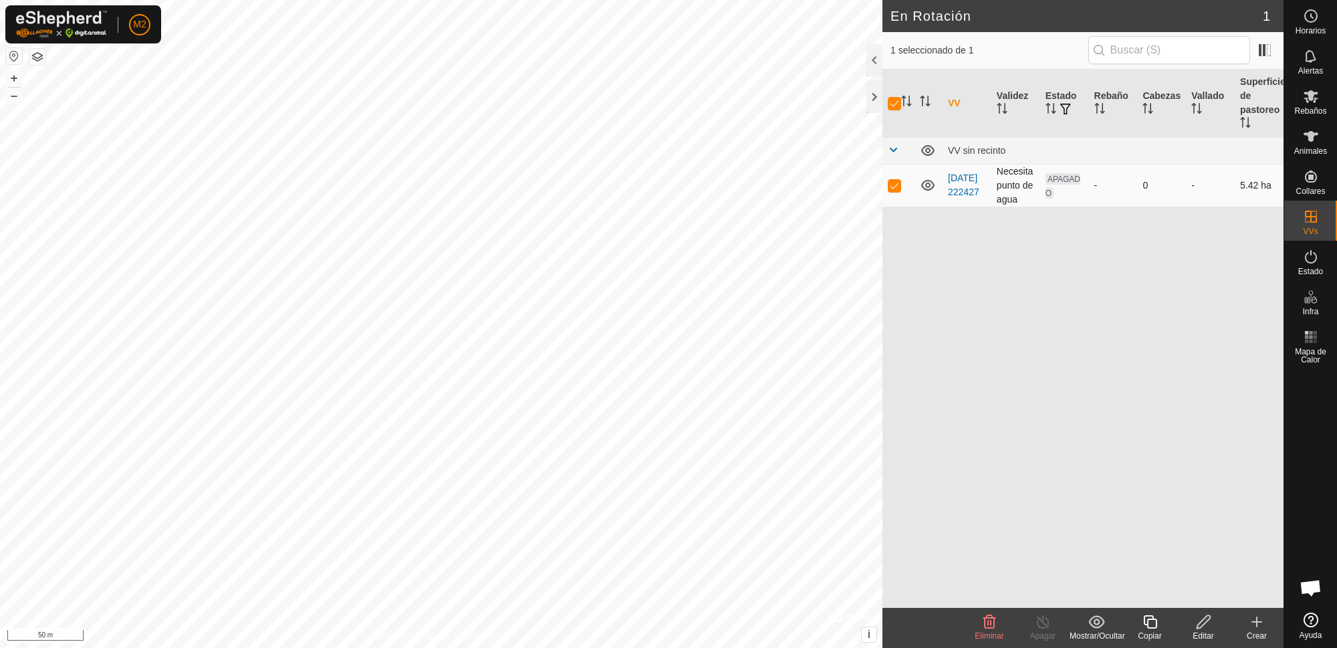
checkbox input "true"
click at [883, 189] on td at bounding box center [898, 185] width 32 height 43
checkbox input "true"
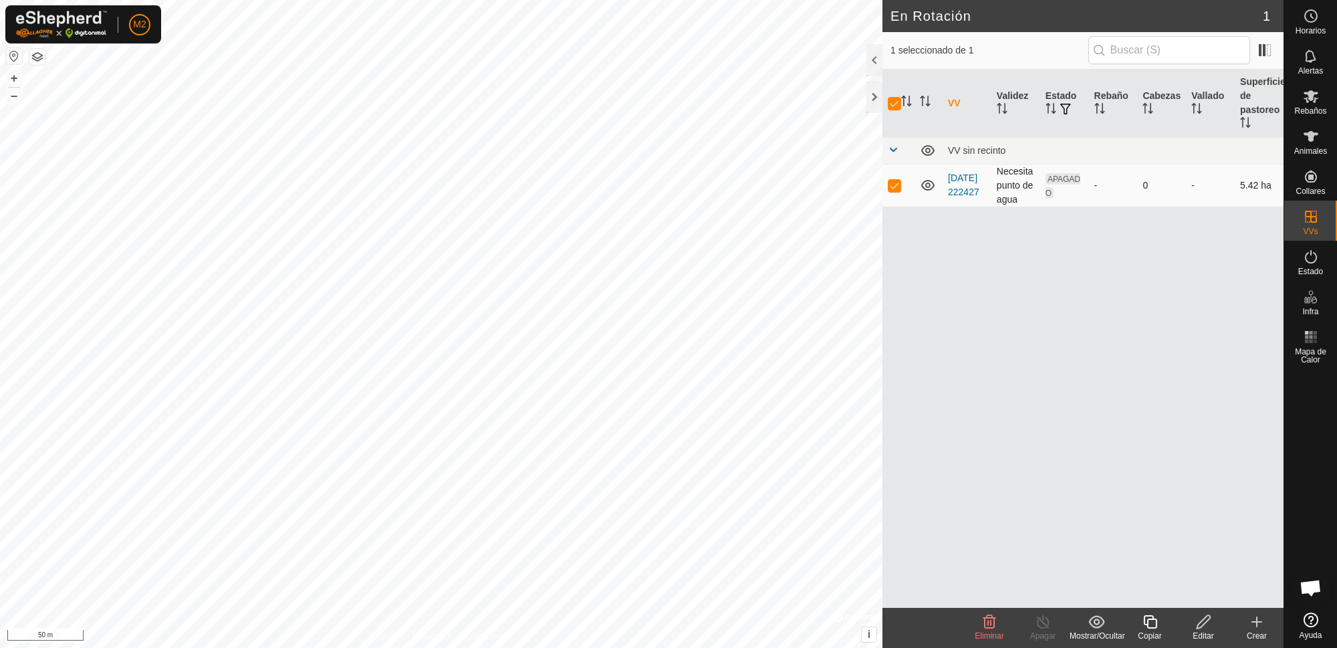
click at [895, 184] on p-checkbox at bounding box center [893, 185] width 13 height 11
checkbox input "false"
click at [895, 184] on p-checkbox at bounding box center [893, 185] width 13 height 11
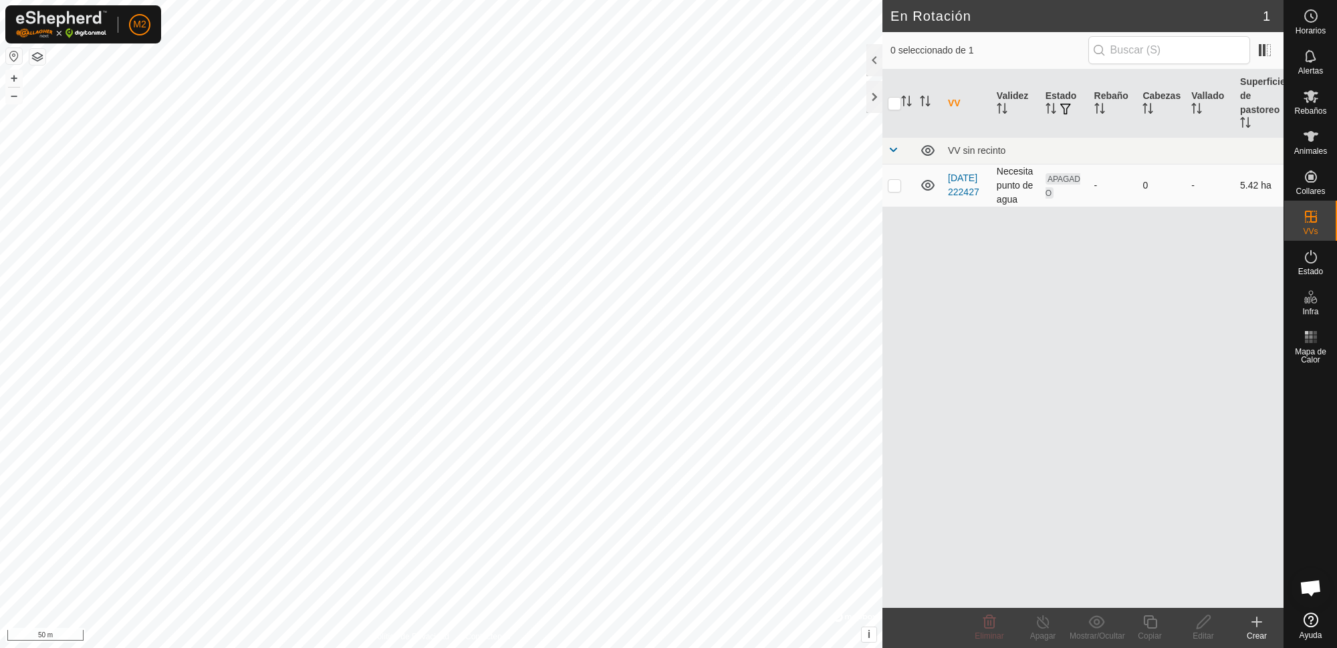
checkbox input "false"
click at [895, 184] on p-checkbox at bounding box center [893, 185] width 13 height 11
checkbox input "true"
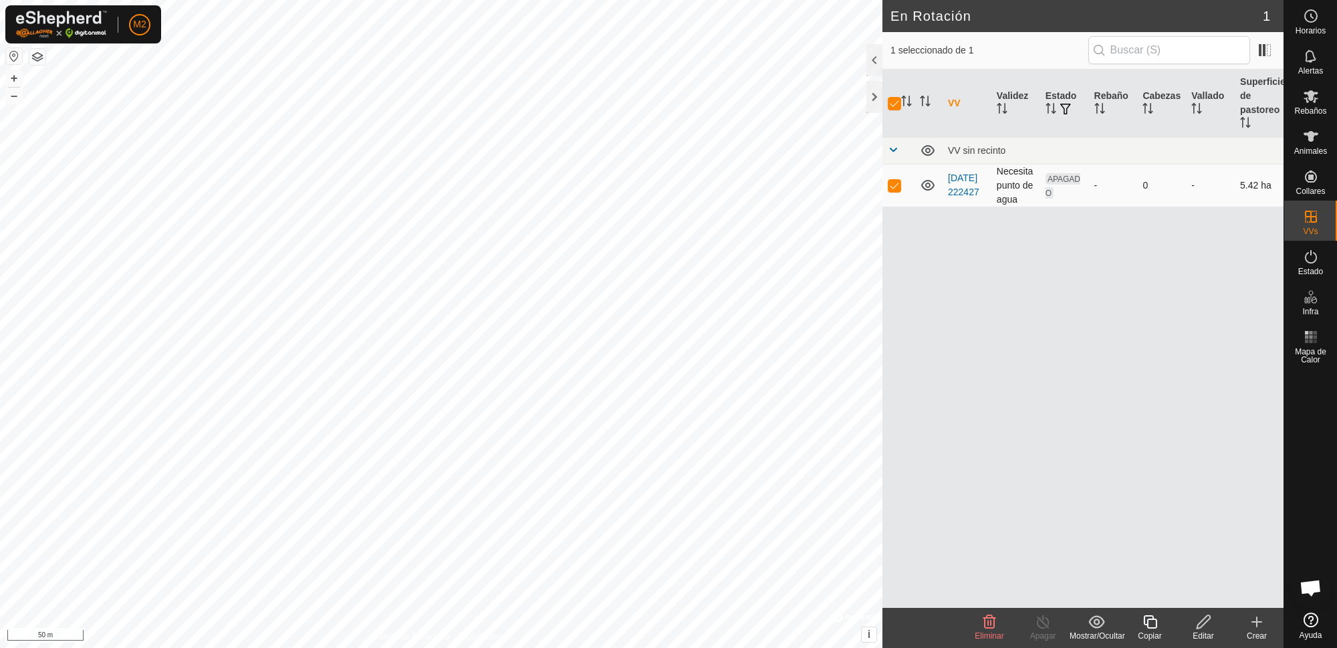
click at [895, 184] on p-checkbox at bounding box center [893, 185] width 13 height 11
checkbox input "false"
click at [895, 184] on p-checkbox at bounding box center [893, 185] width 13 height 11
checkbox input "true"
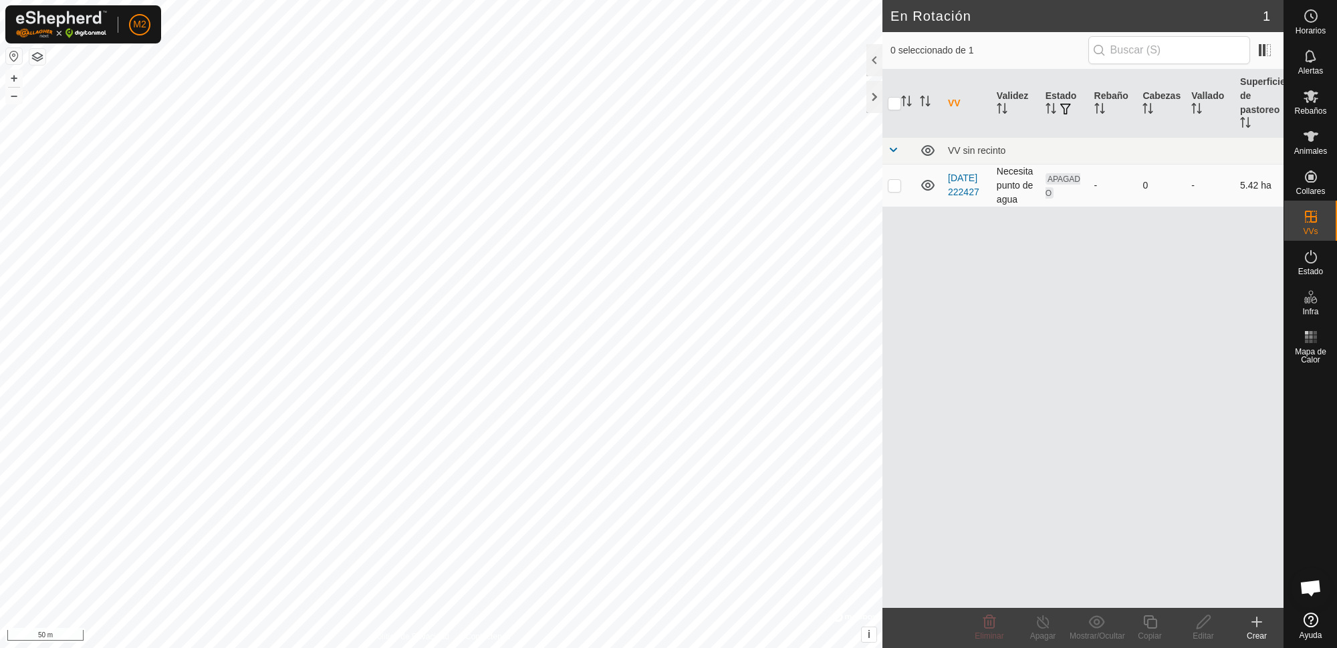
checkbox input "true"
click at [895, 187] on p-checkbox at bounding box center [893, 185] width 13 height 11
checkbox input "false"
click at [1065, 91] on th "Estado" at bounding box center [1064, 104] width 49 height 68
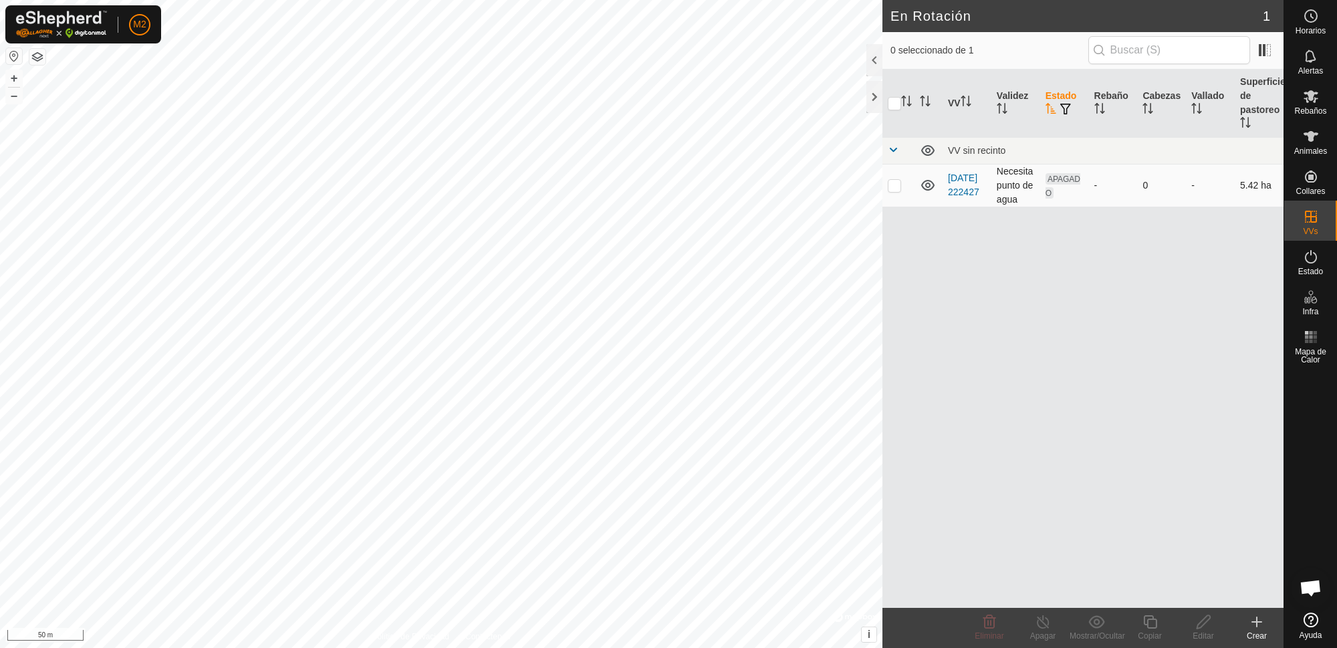
click at [954, 193] on td "[DATE] 222427" at bounding box center [966, 185] width 49 height 43
click at [956, 187] on link "[DATE] 222427" at bounding box center [963, 184] width 31 height 25
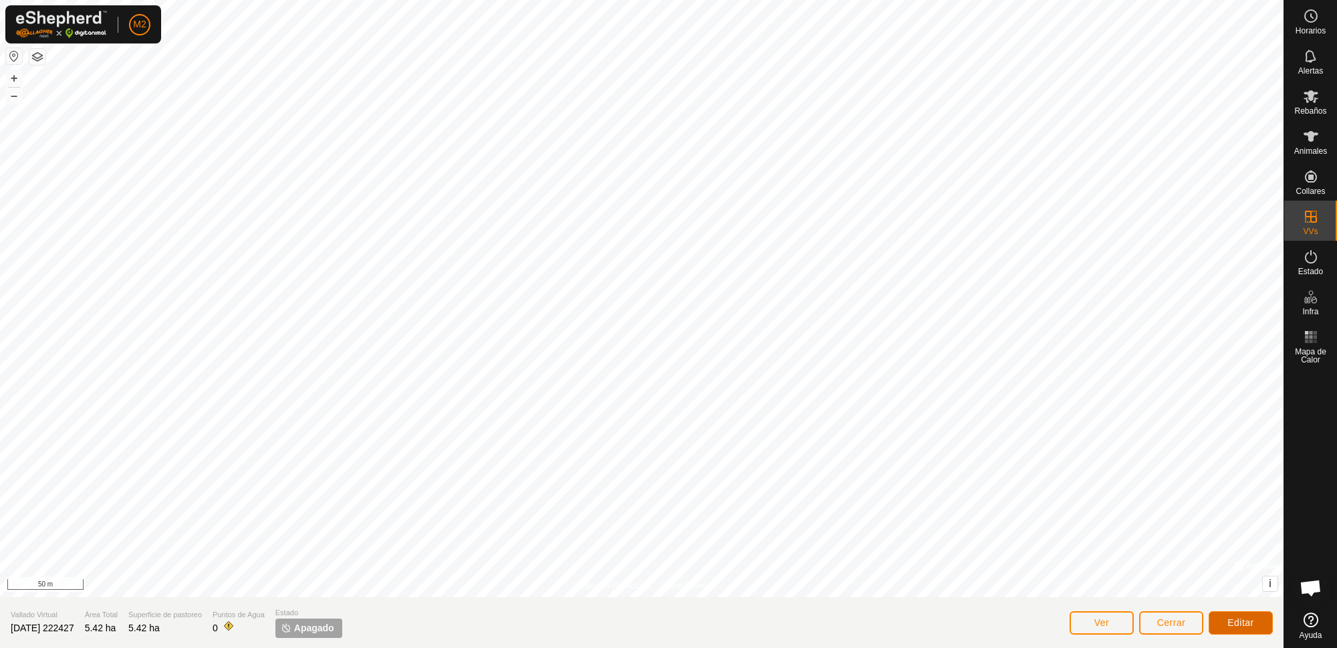
click at [1069, 517] on span "Editar" at bounding box center [1240, 622] width 27 height 11
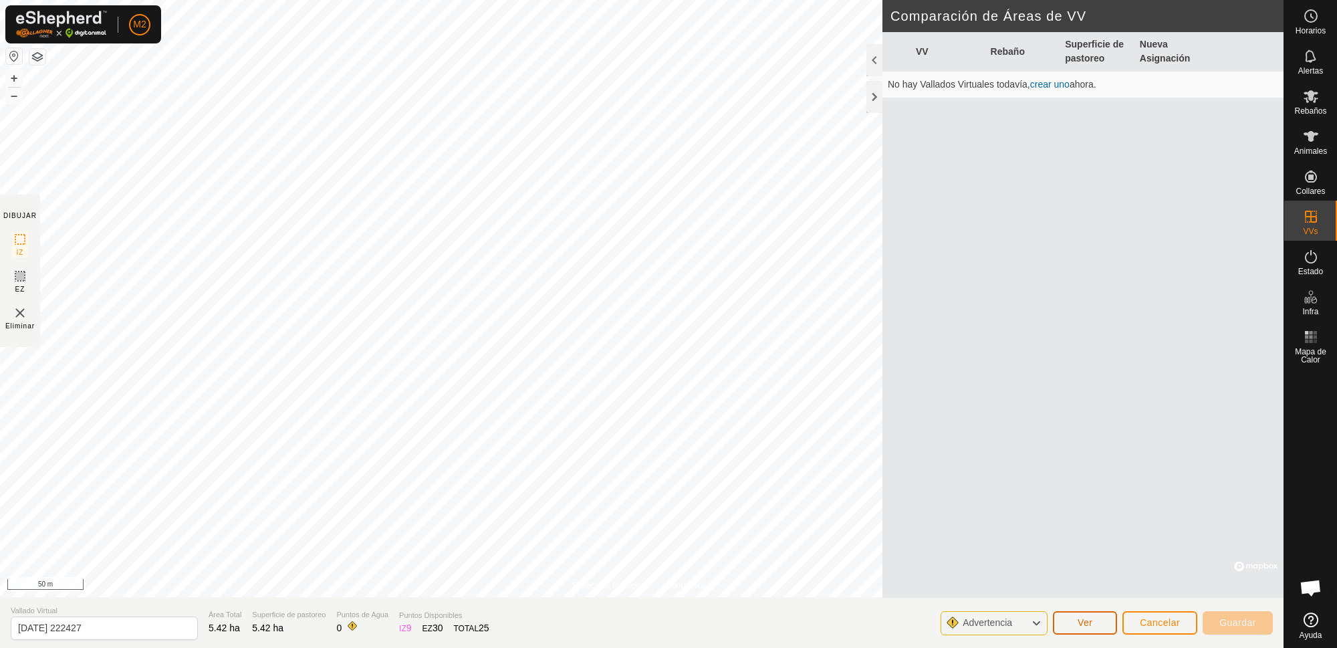
click at [1069, 517] on span "Ver" at bounding box center [1084, 622] width 15 height 11
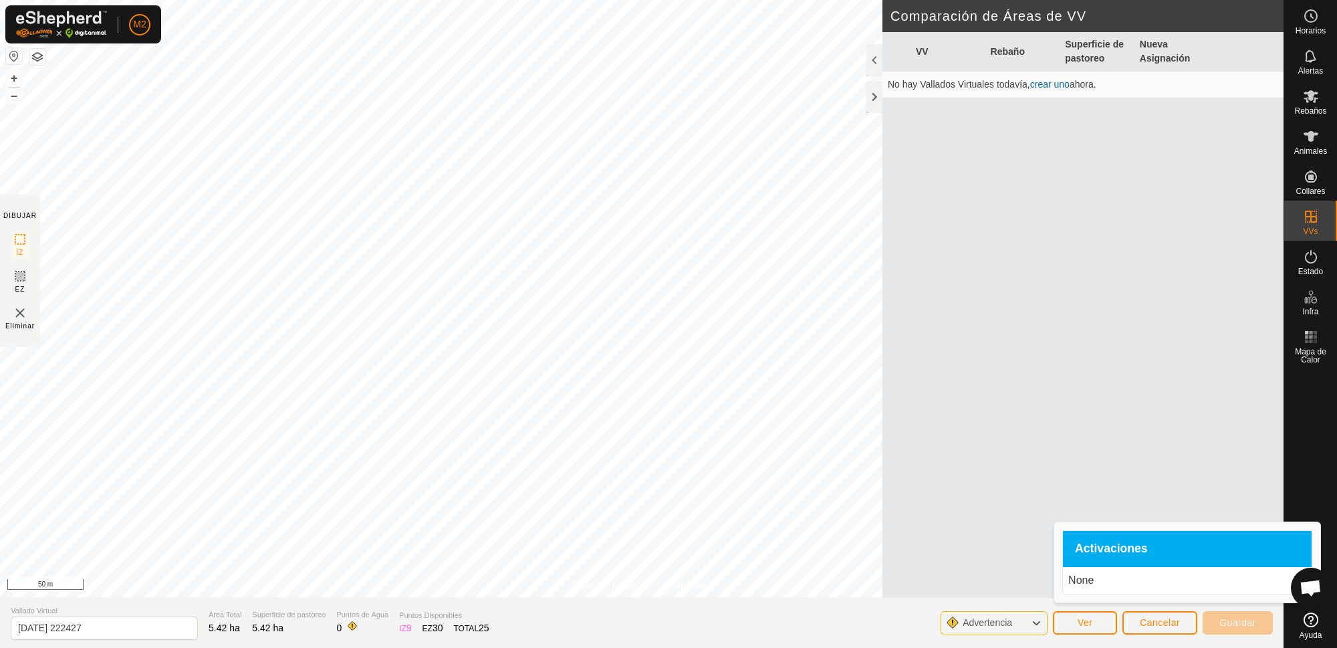
click at [1069, 517] on p "None" at bounding box center [1187, 580] width 238 height 16
click at [1069, 517] on span "Activaciones" at bounding box center [1111, 549] width 73 height 12
click at [1069, 517] on icon at bounding box center [1310, 619] width 15 height 15
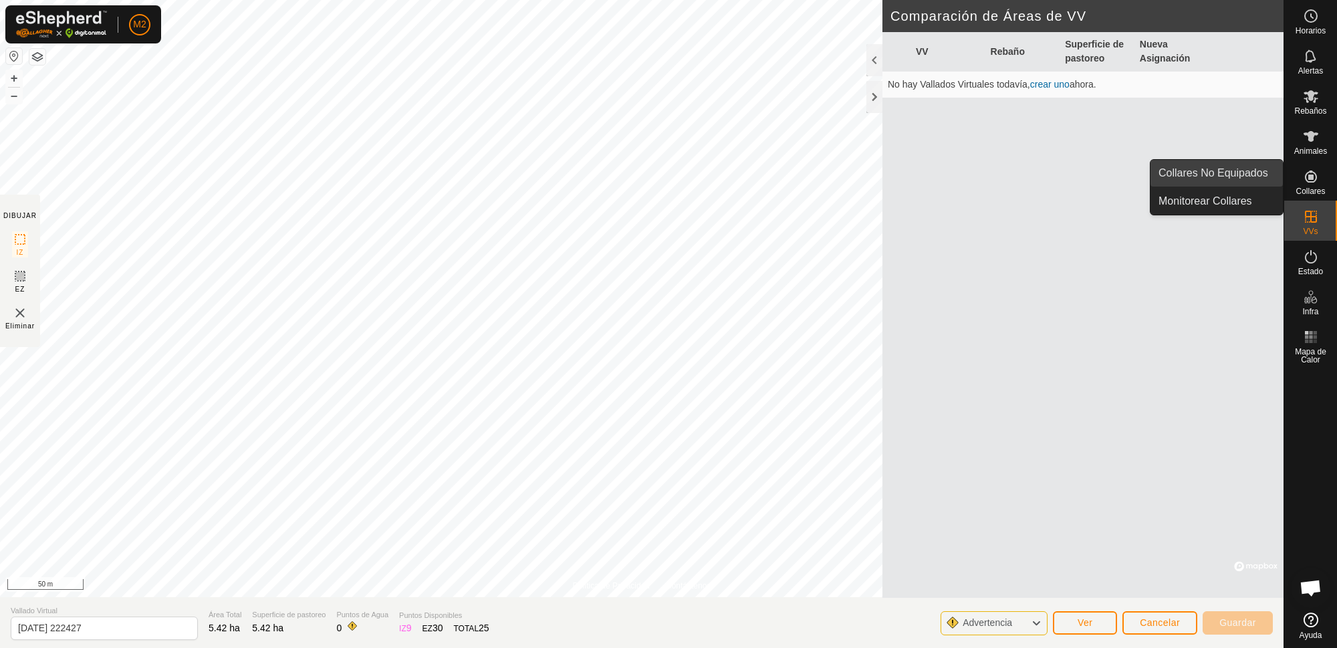
click at [1069, 163] on link "Collares No Equipados" at bounding box center [1216, 173] width 132 height 27
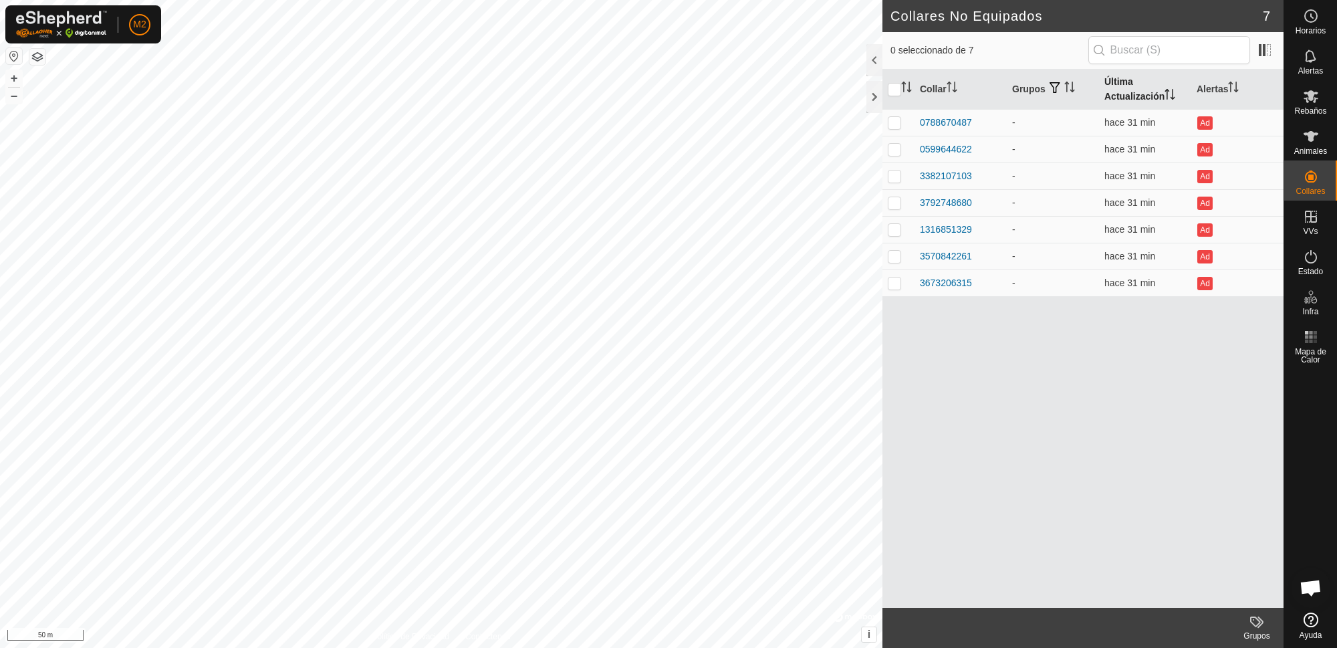
click at [1069, 91] on th "Última Actualización" at bounding box center [1145, 90] width 92 height 40
